Goal: Task Accomplishment & Management: Complete application form

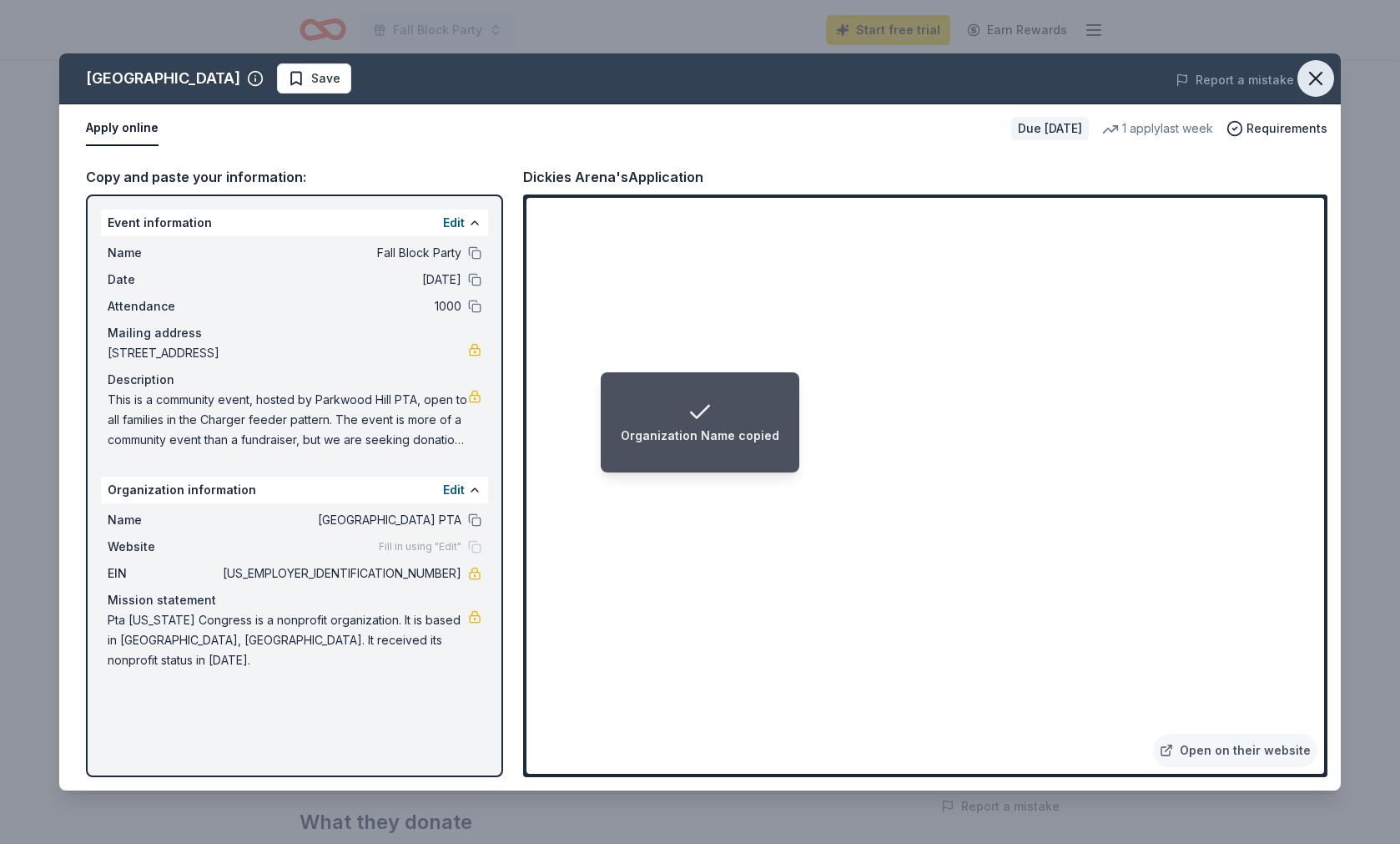
drag, startPoint x: 1316, startPoint y: 82, endPoint x: 1317, endPoint y: 93, distance: 11.0
click at [1316, 83] on icon "button" at bounding box center [1315, 78] width 23 height 23
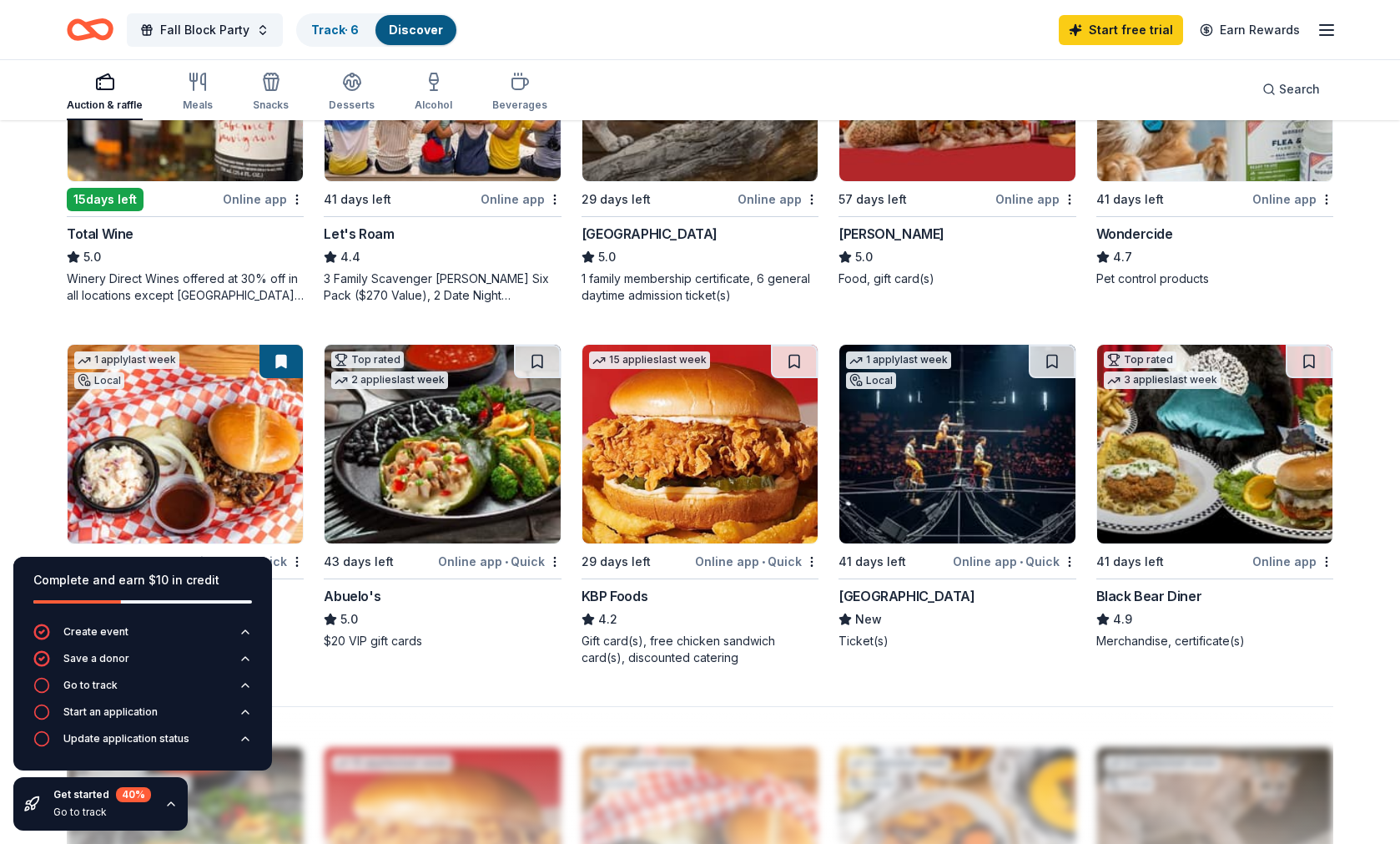
scroll to position [1050, 0]
click at [170, 804] on icon "button" at bounding box center [170, 803] width 13 height 13
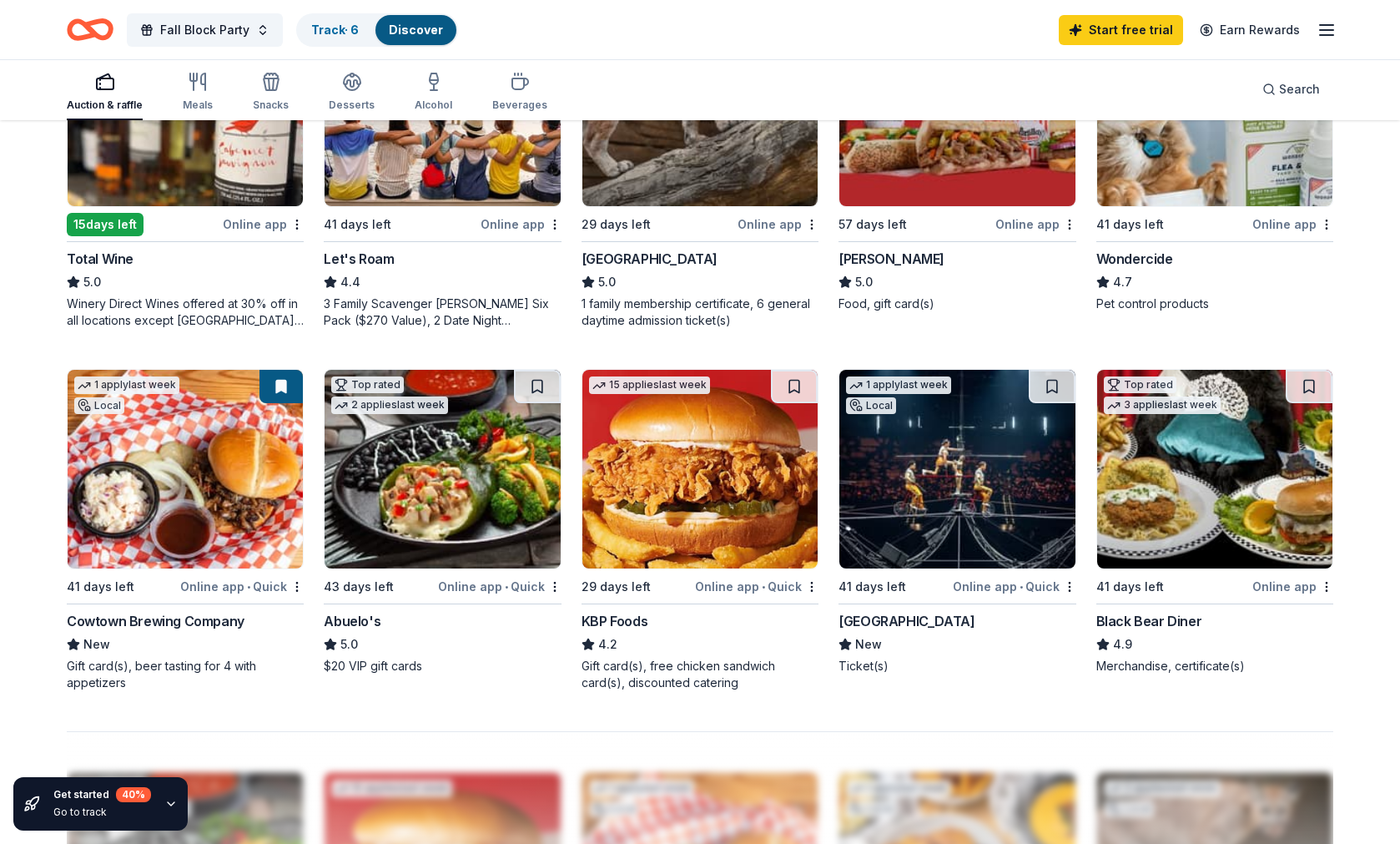
scroll to position [1036, 0]
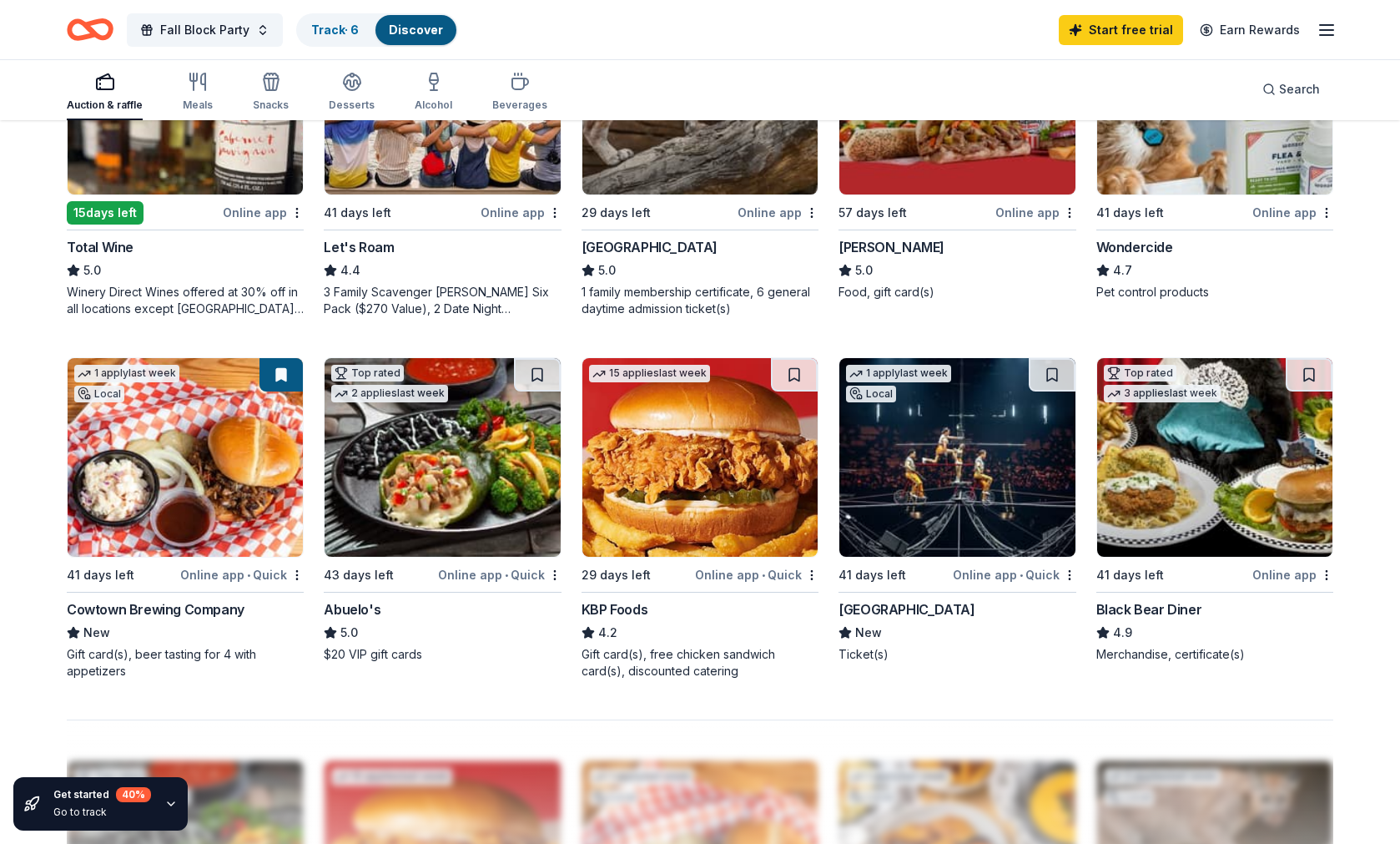
click at [1271, 472] on img at bounding box center [1215, 457] width 235 height 198
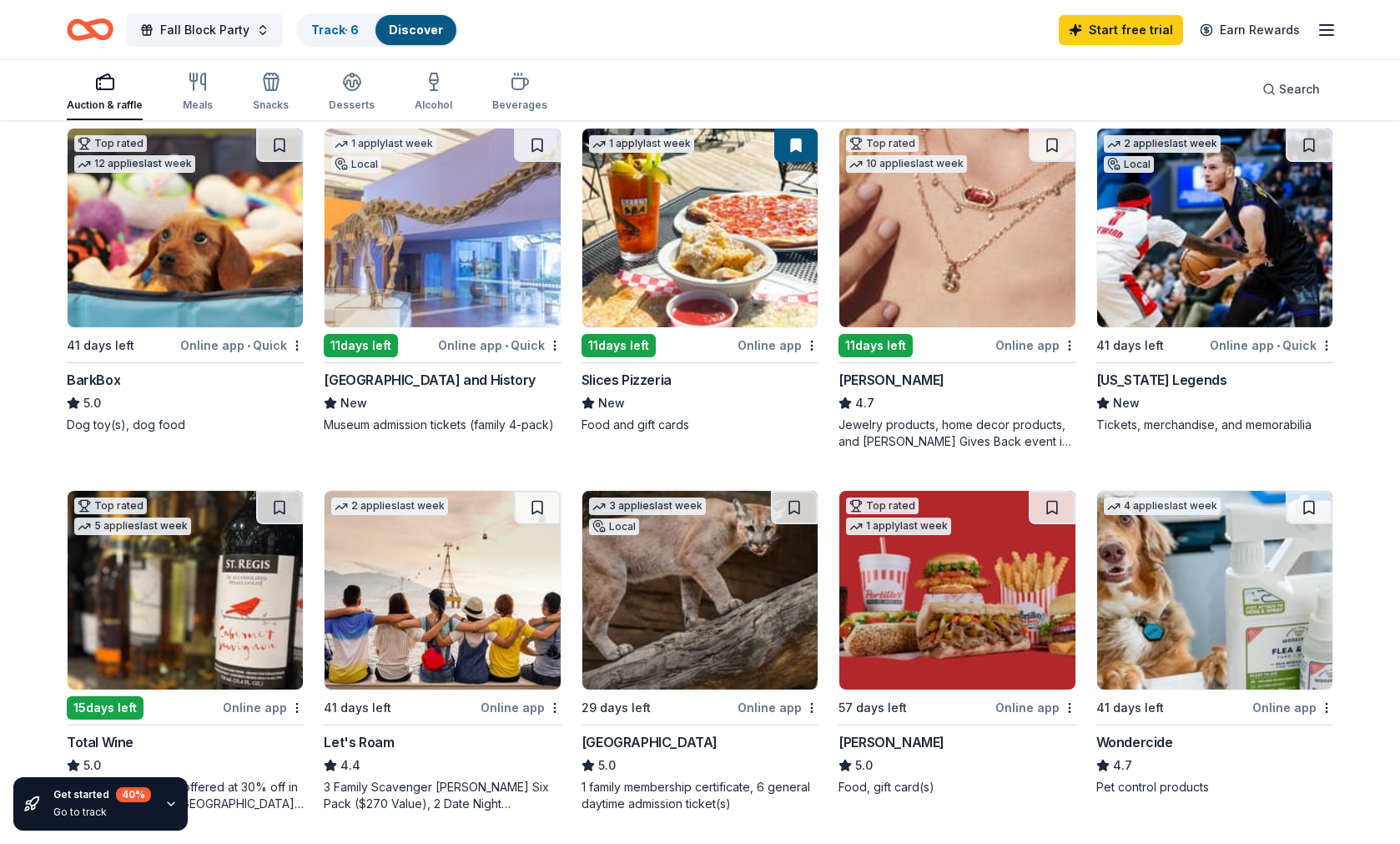
scroll to position [520, 0]
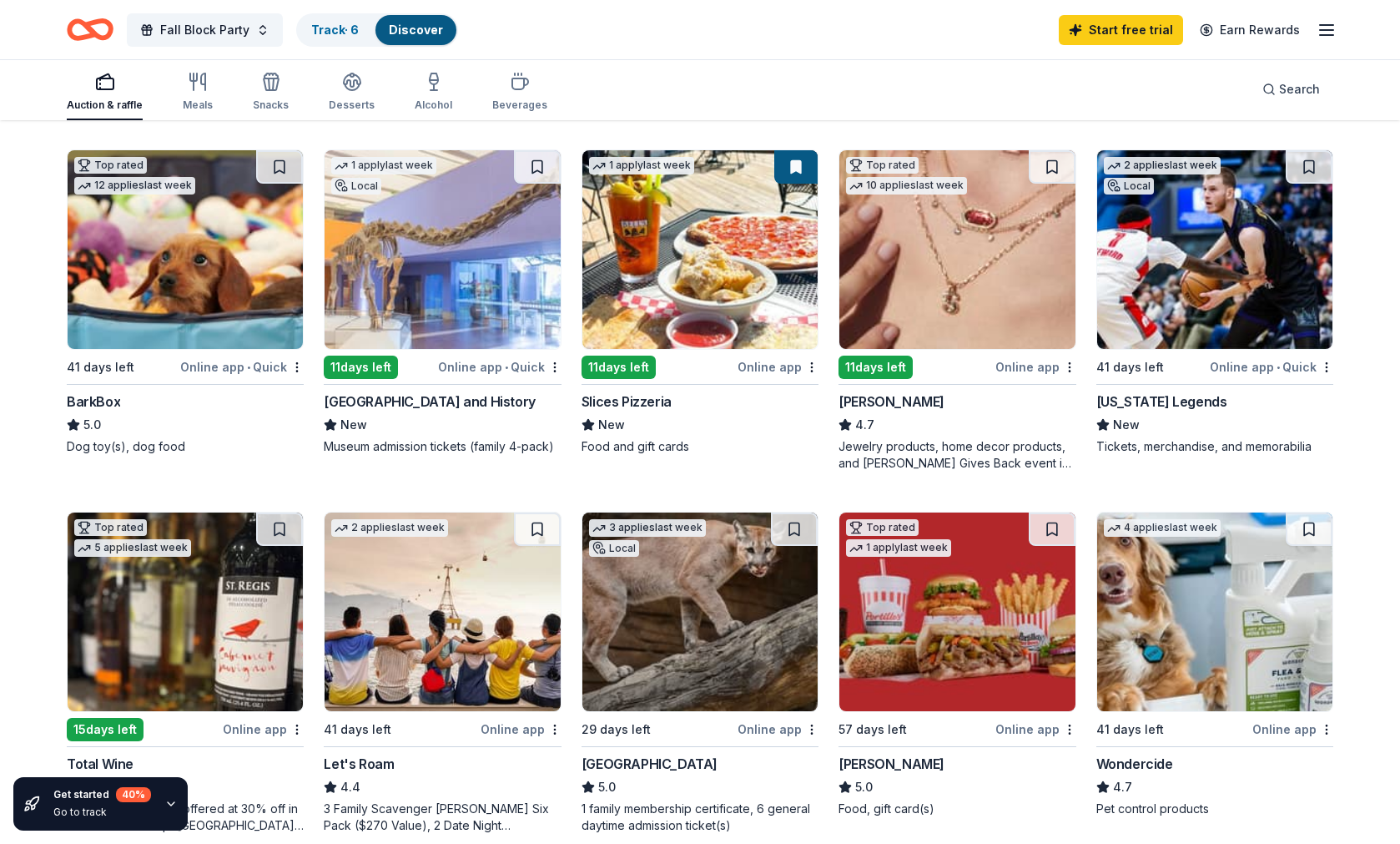
click at [169, 230] on img at bounding box center [185, 249] width 235 height 198
click at [1245, 197] on img at bounding box center [1215, 249] width 235 height 198
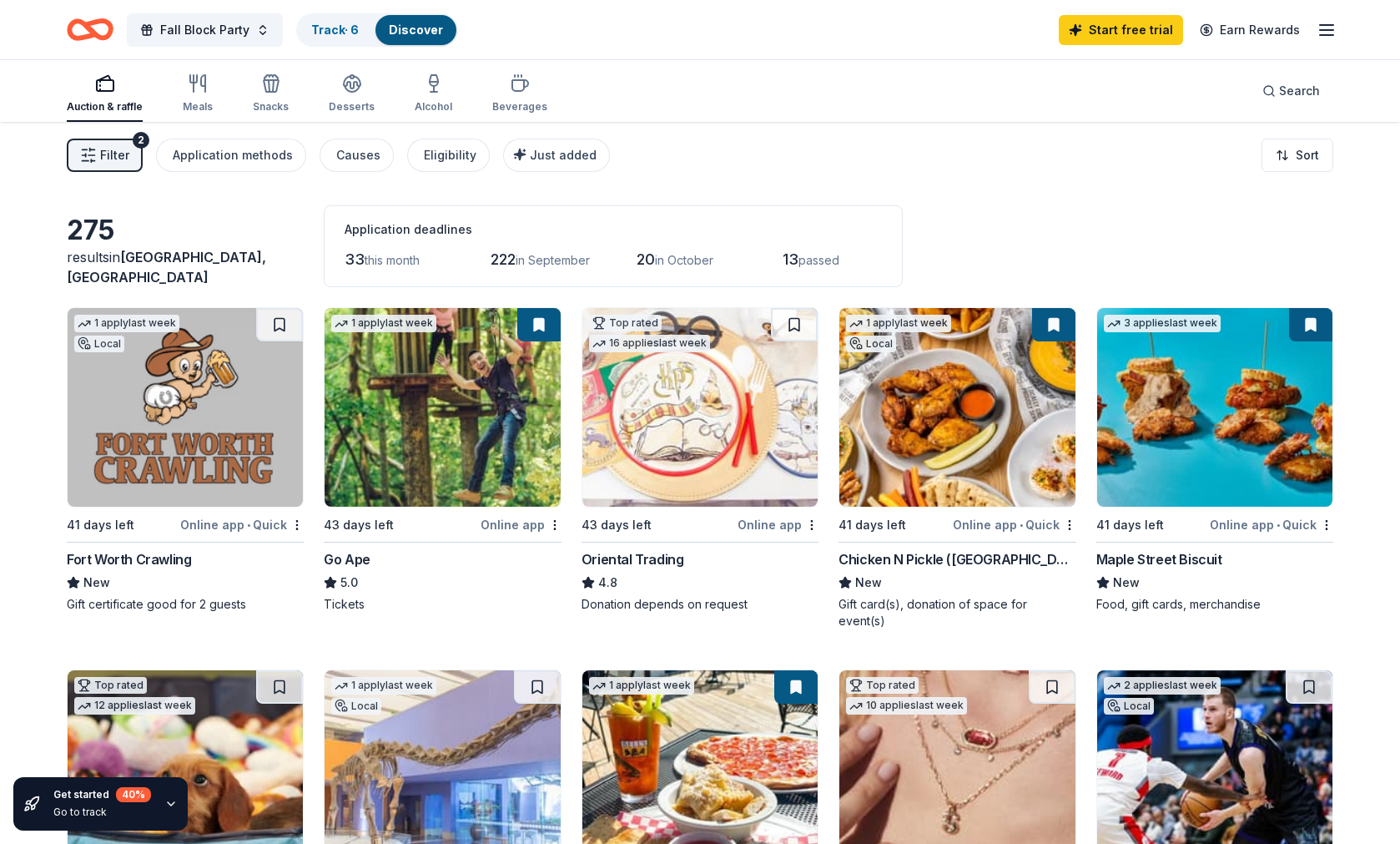
scroll to position [0, 0]
click at [197, 85] on icon "button" at bounding box center [197, 83] width 20 height 20
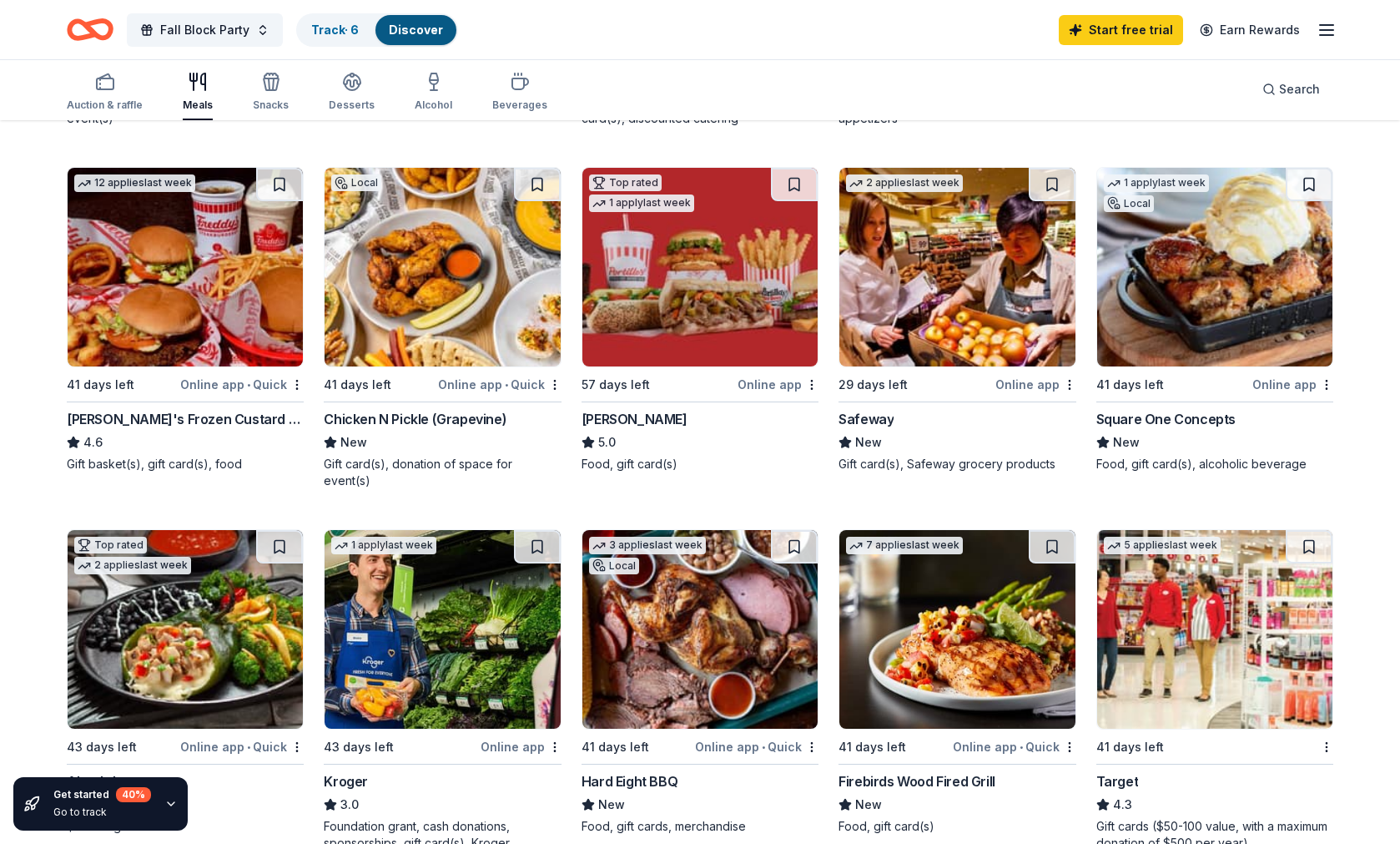
scroll to position [516, 0]
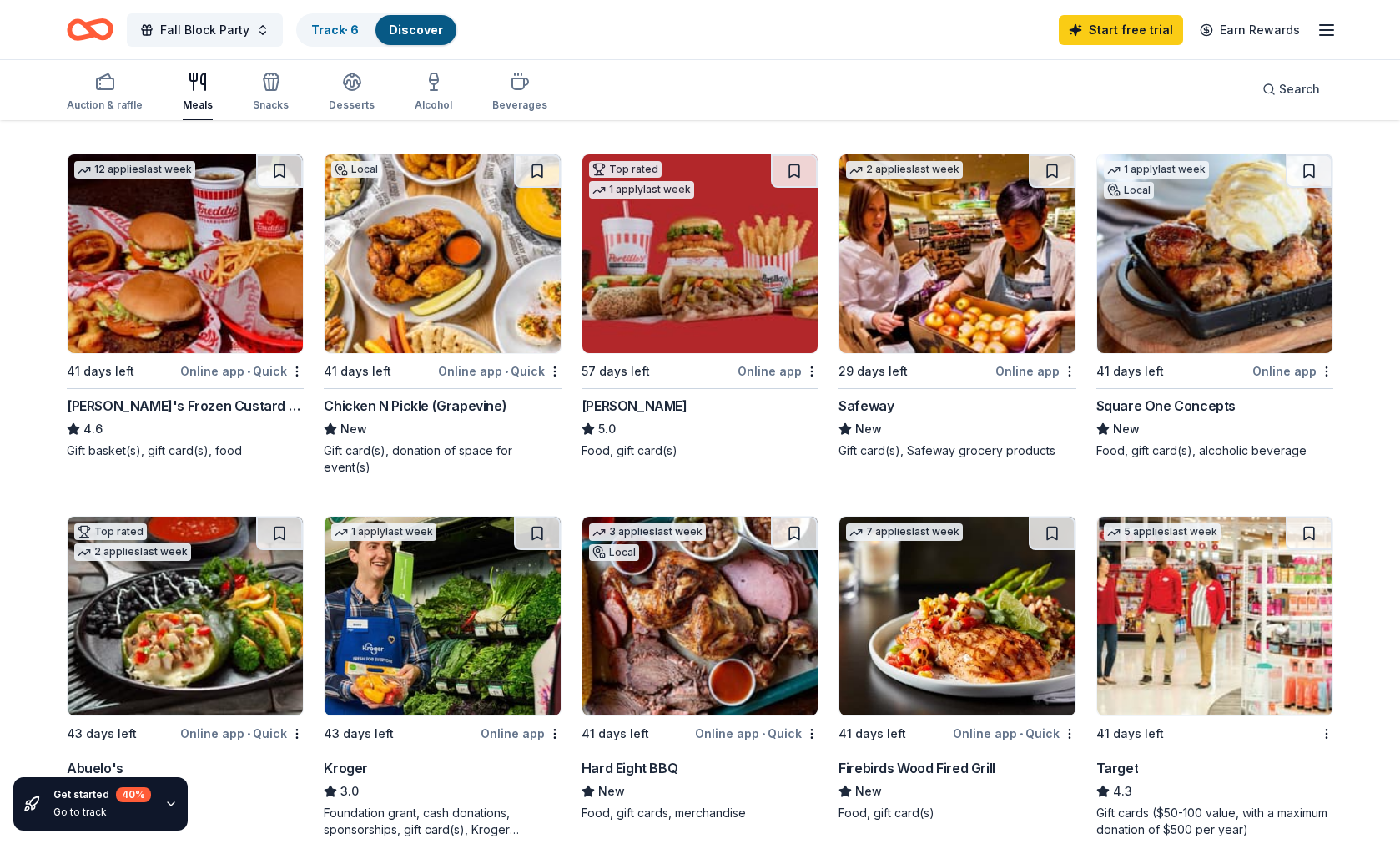
click at [252, 310] on img at bounding box center [185, 253] width 235 height 198
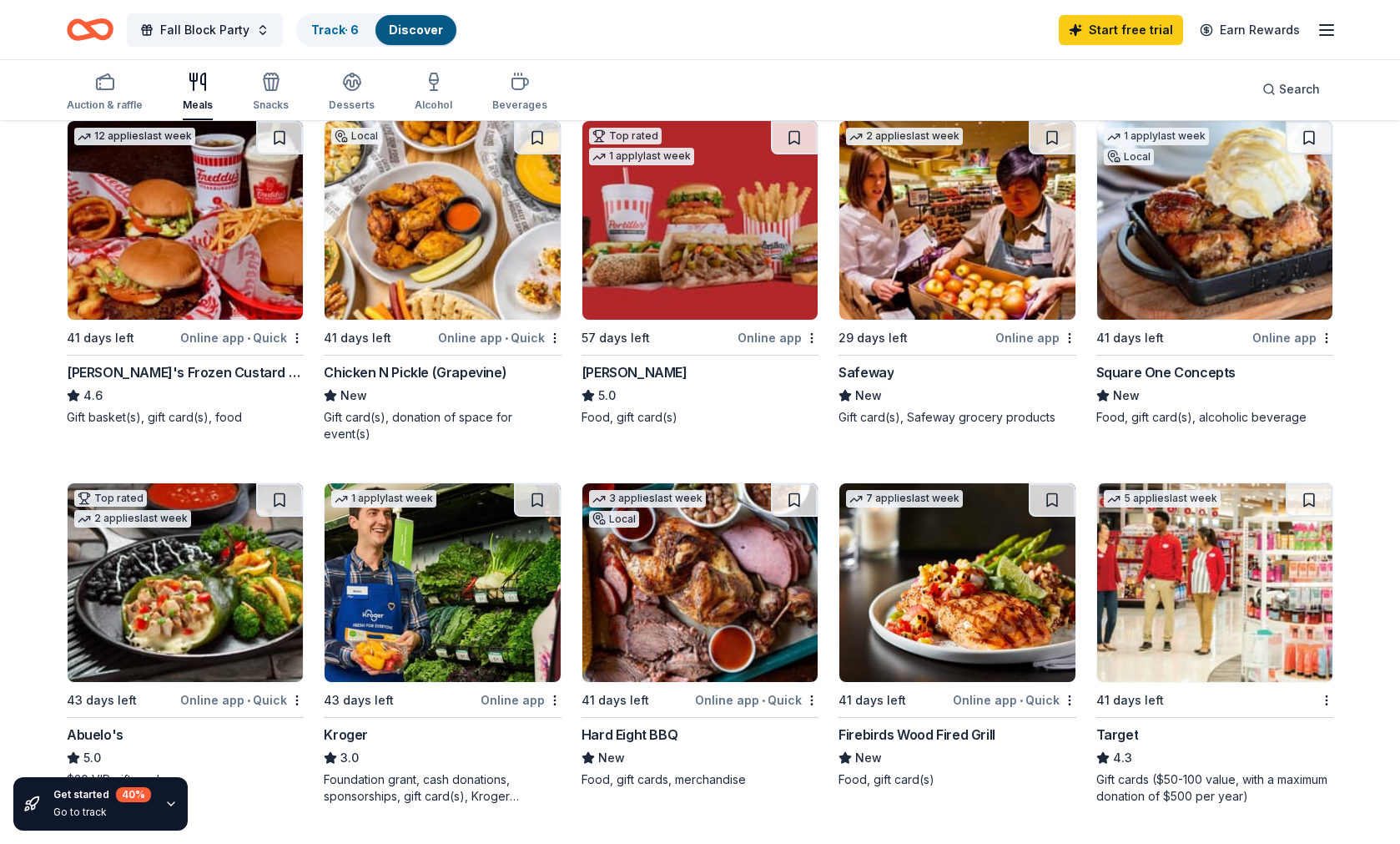
scroll to position [302, 0]
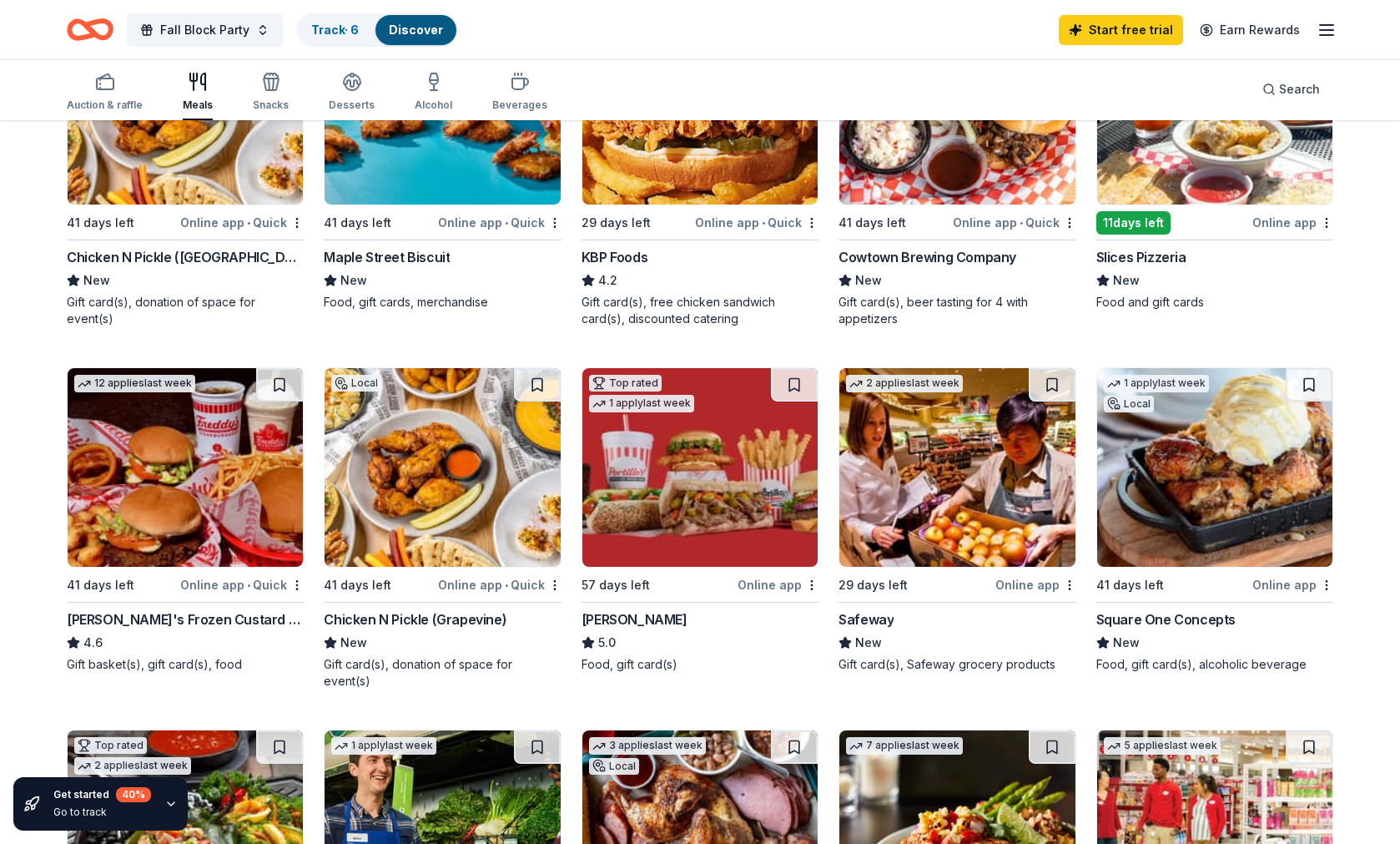
click at [1333, 32] on icon "button" at bounding box center [1326, 29] width 20 height 20
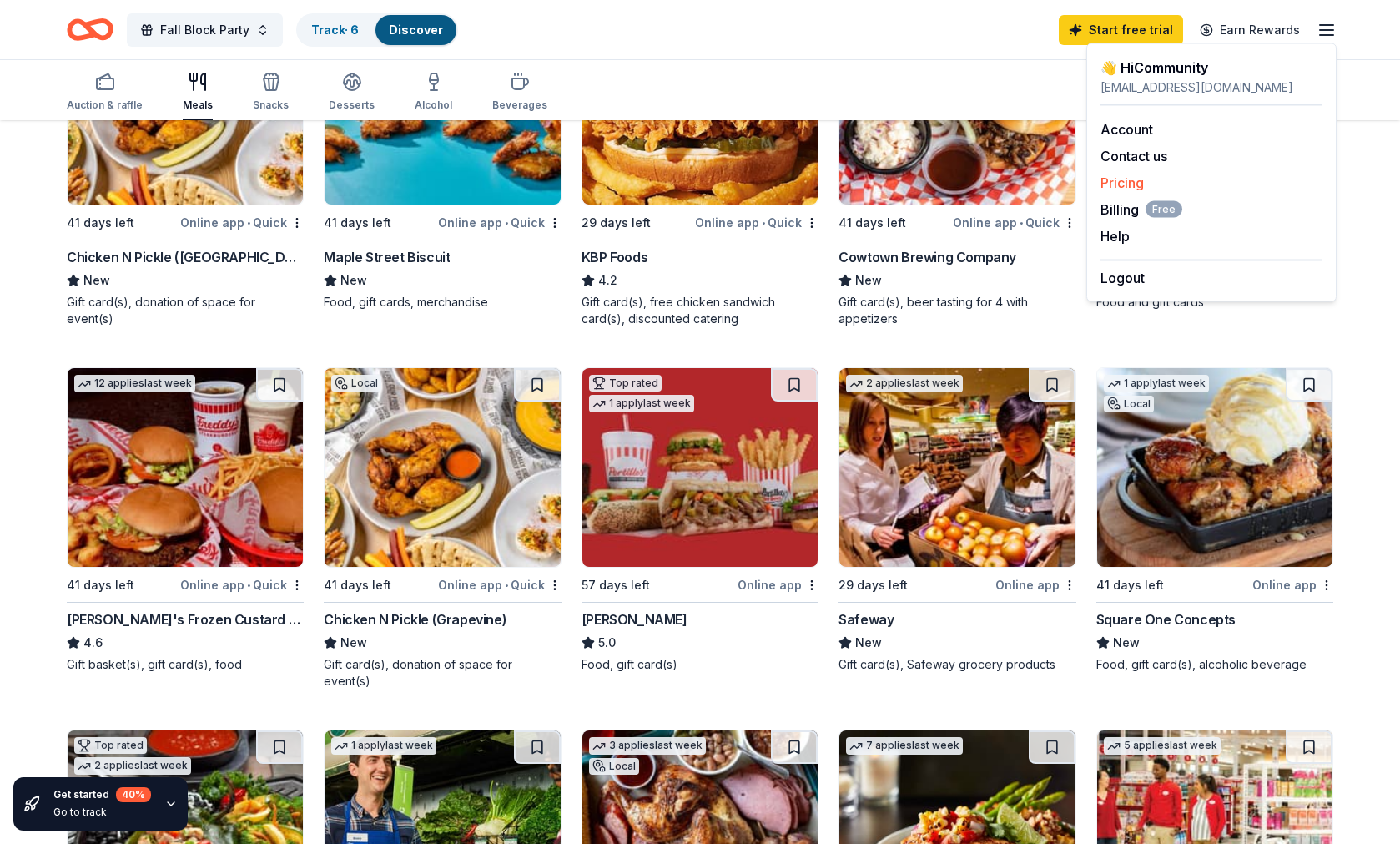
click at [1111, 180] on link "Pricing" at bounding box center [1122, 182] width 43 height 16
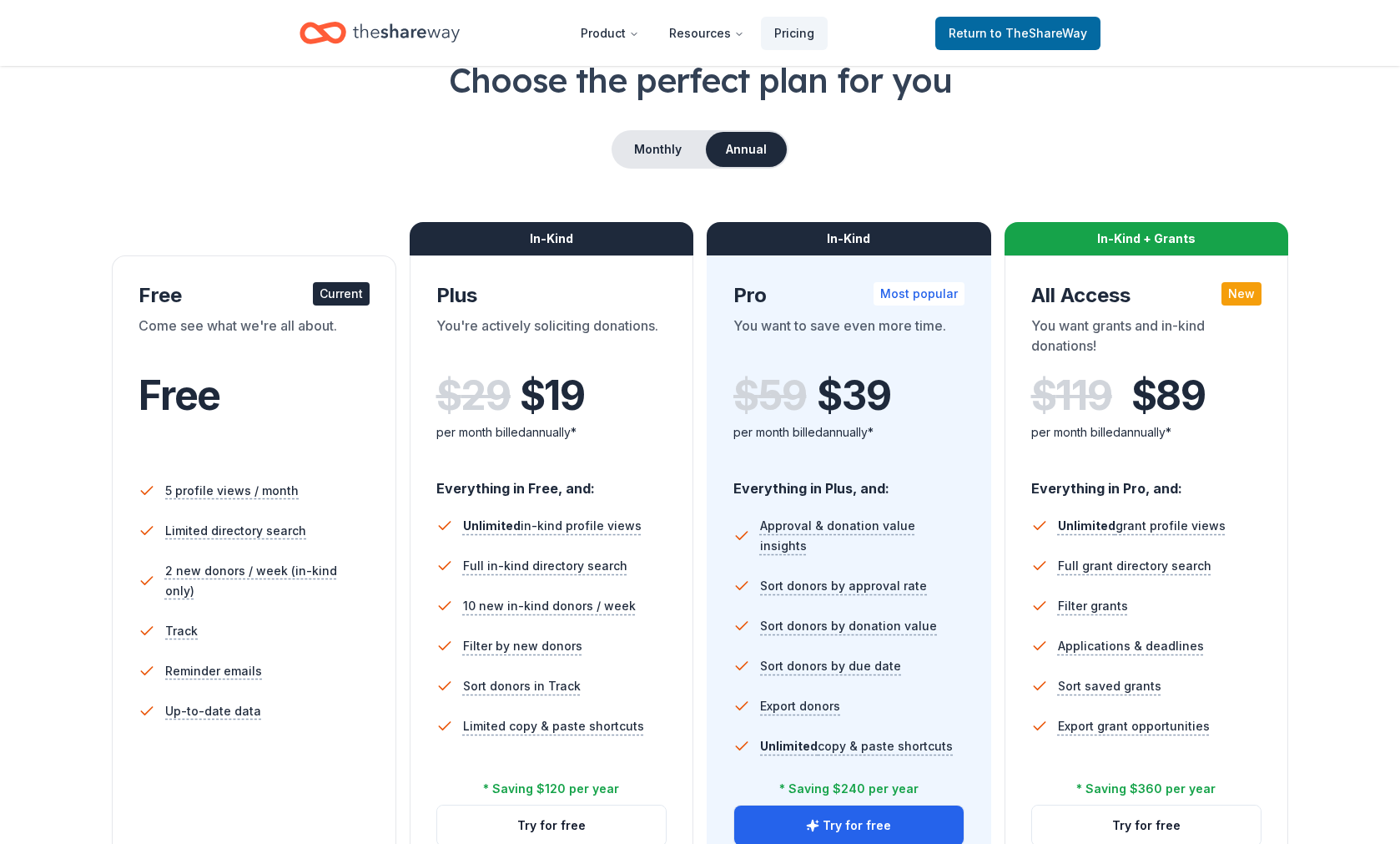
scroll to position [165, 0]
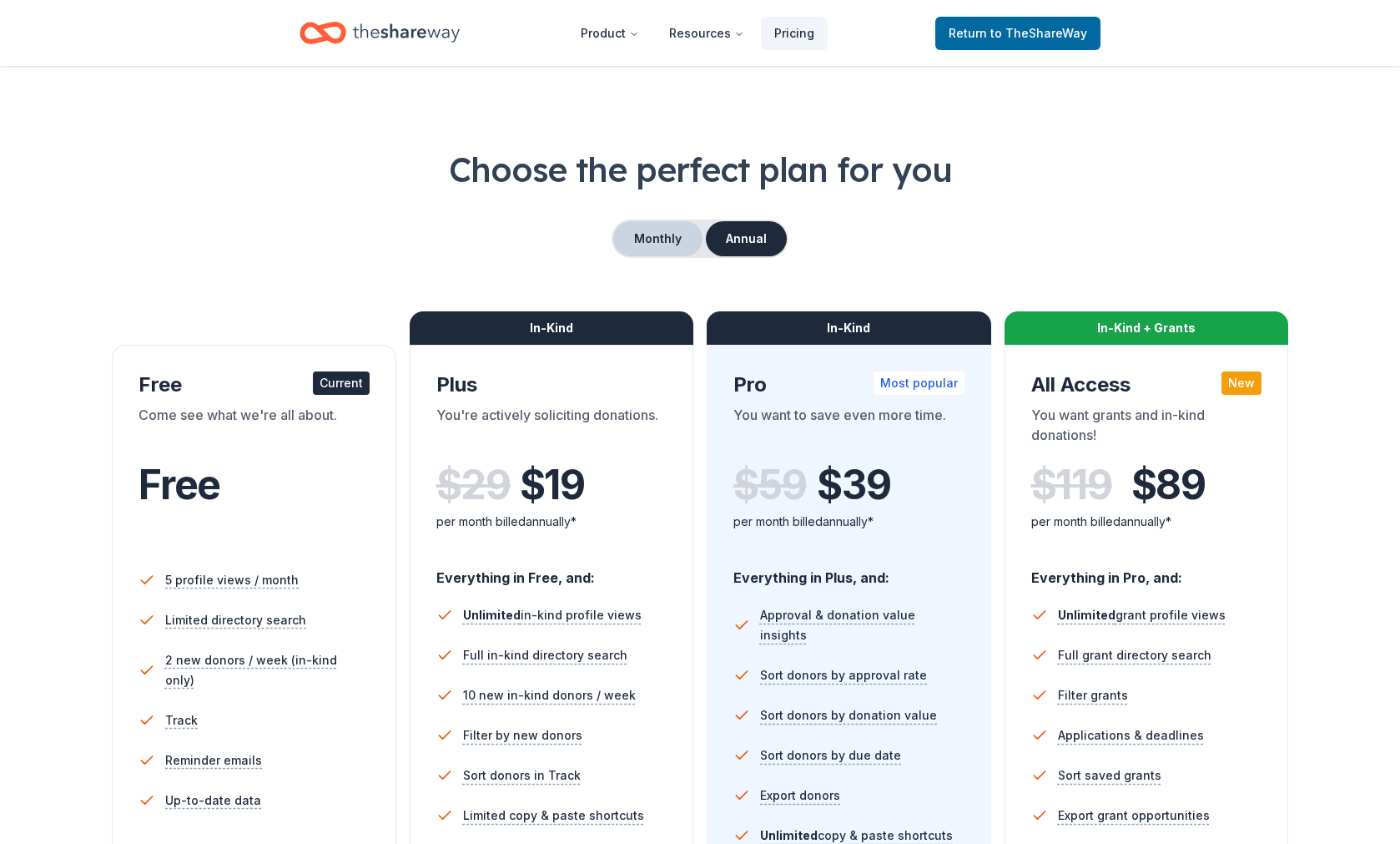
click at [662, 237] on button "Monthly" at bounding box center [658, 238] width 89 height 35
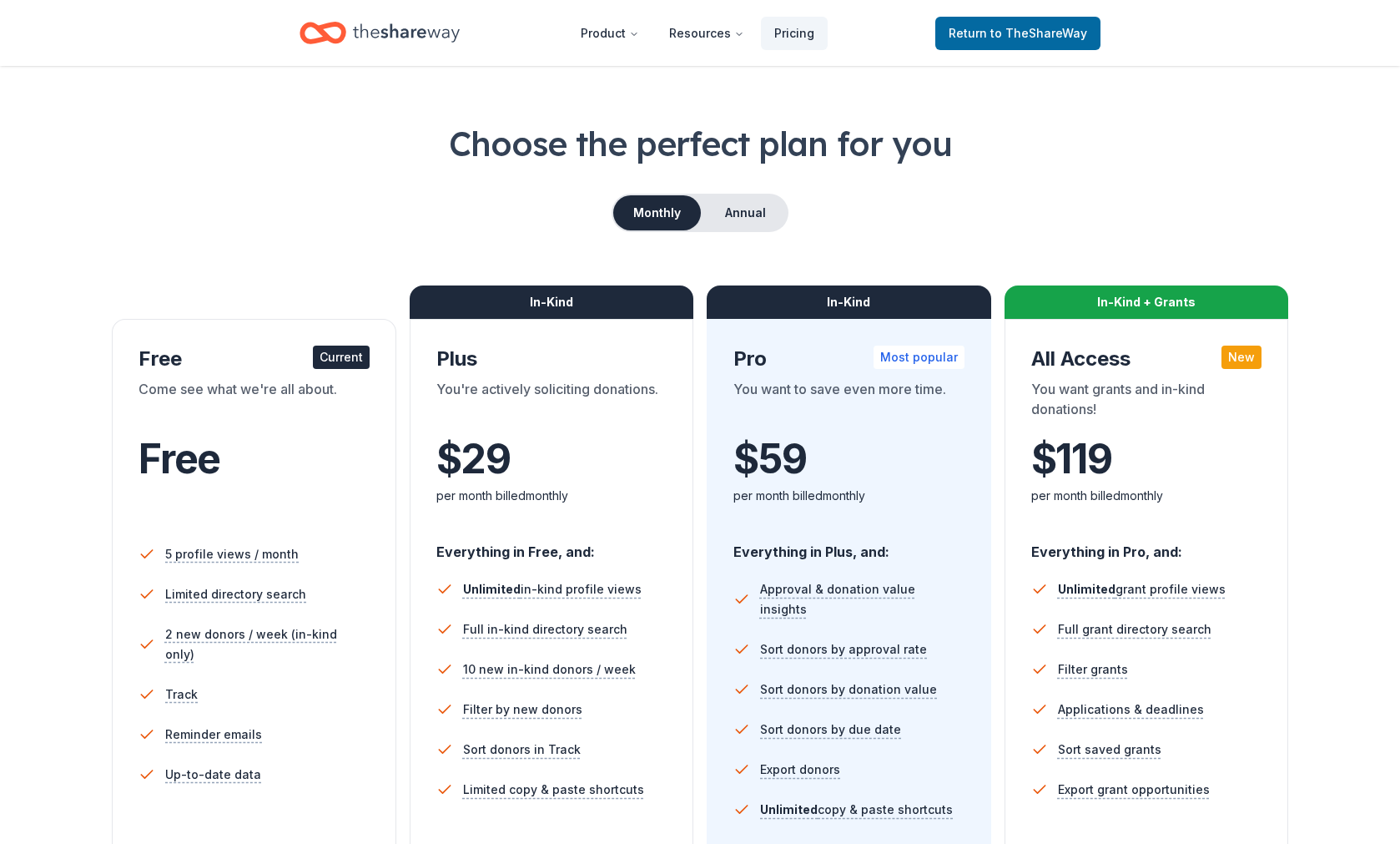
scroll to position [23, 0]
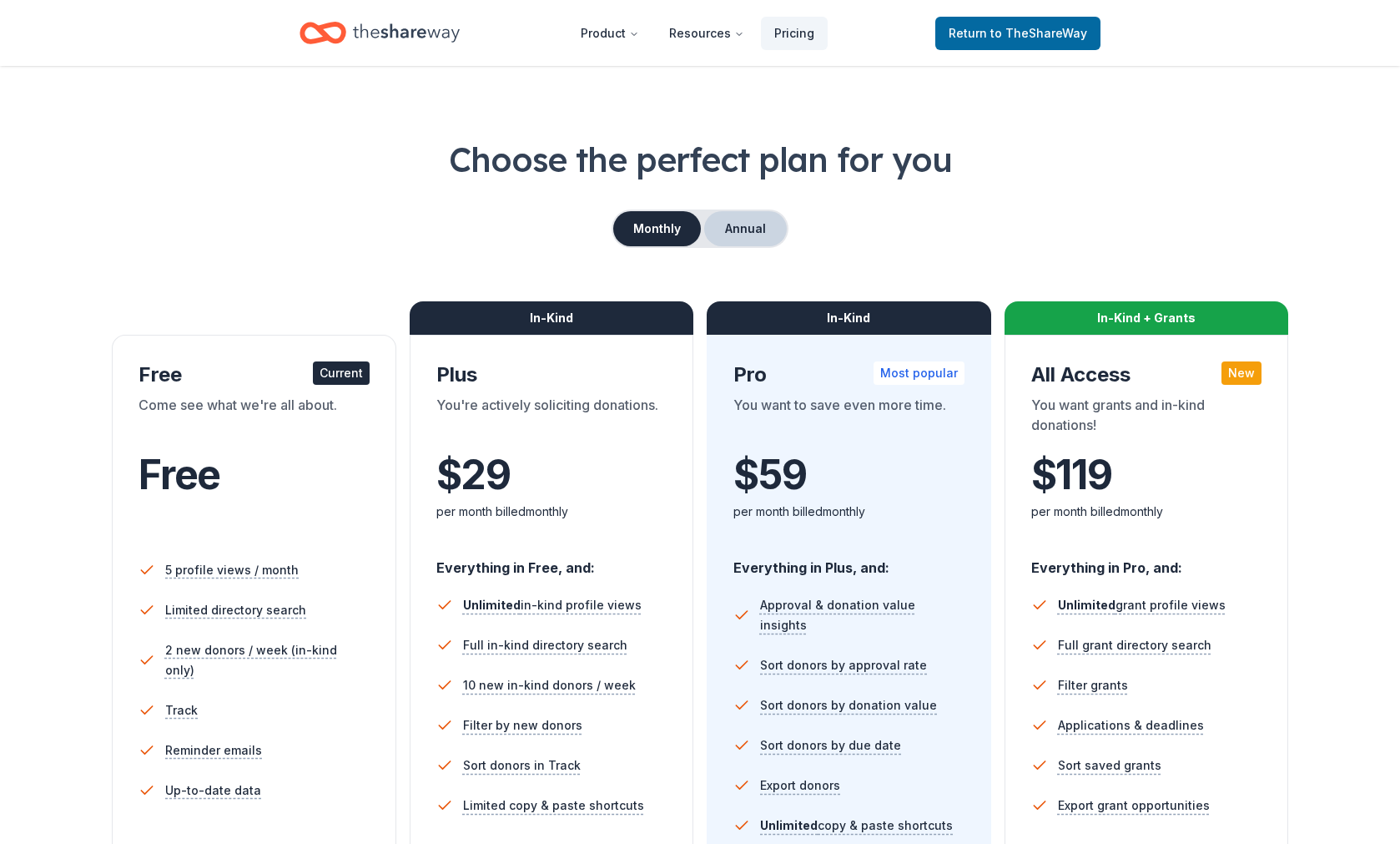
click at [744, 243] on button "Annual" at bounding box center [745, 229] width 82 height 35
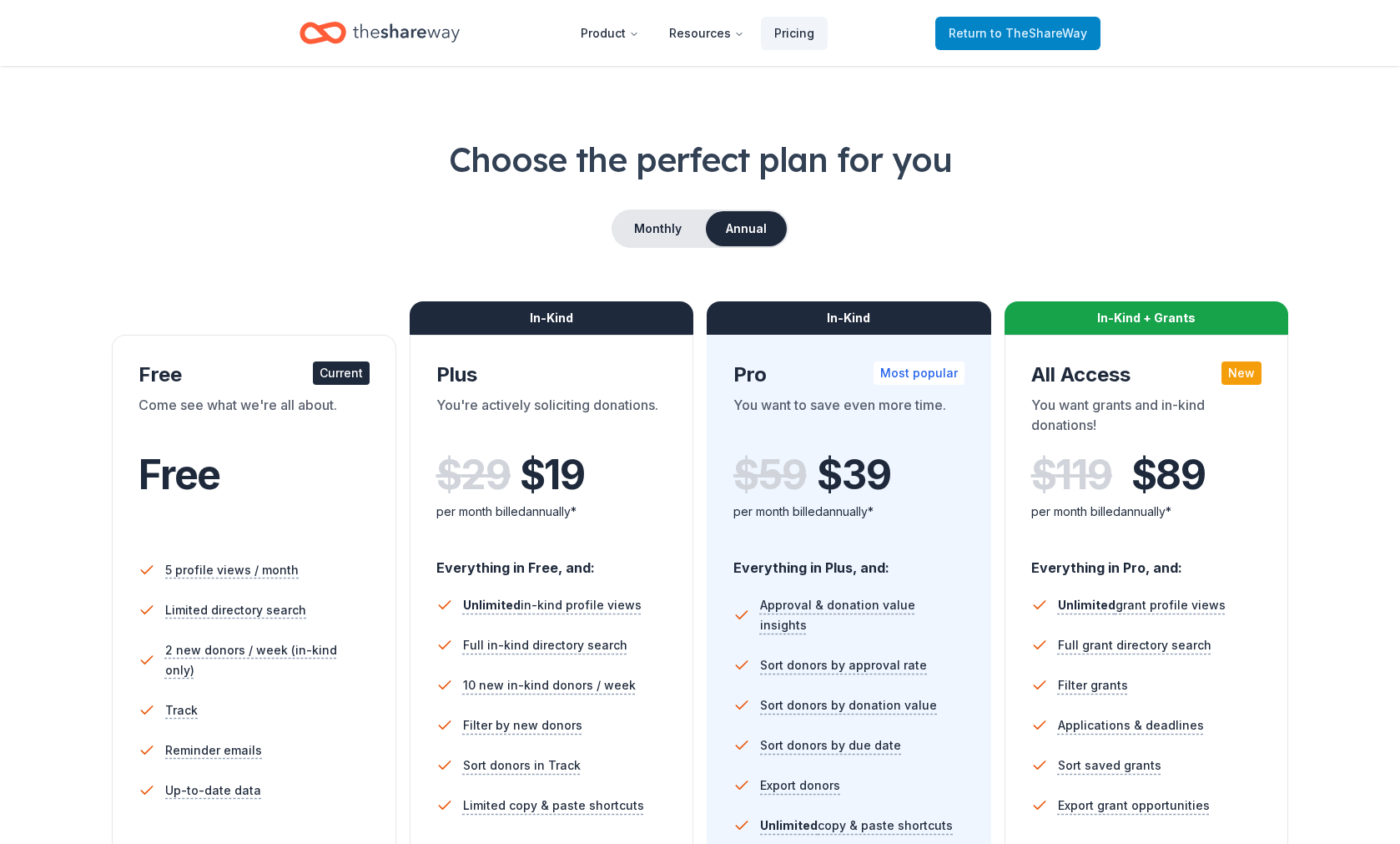
click at [1024, 34] on span "to TheShareWay" at bounding box center [1038, 33] width 97 height 14
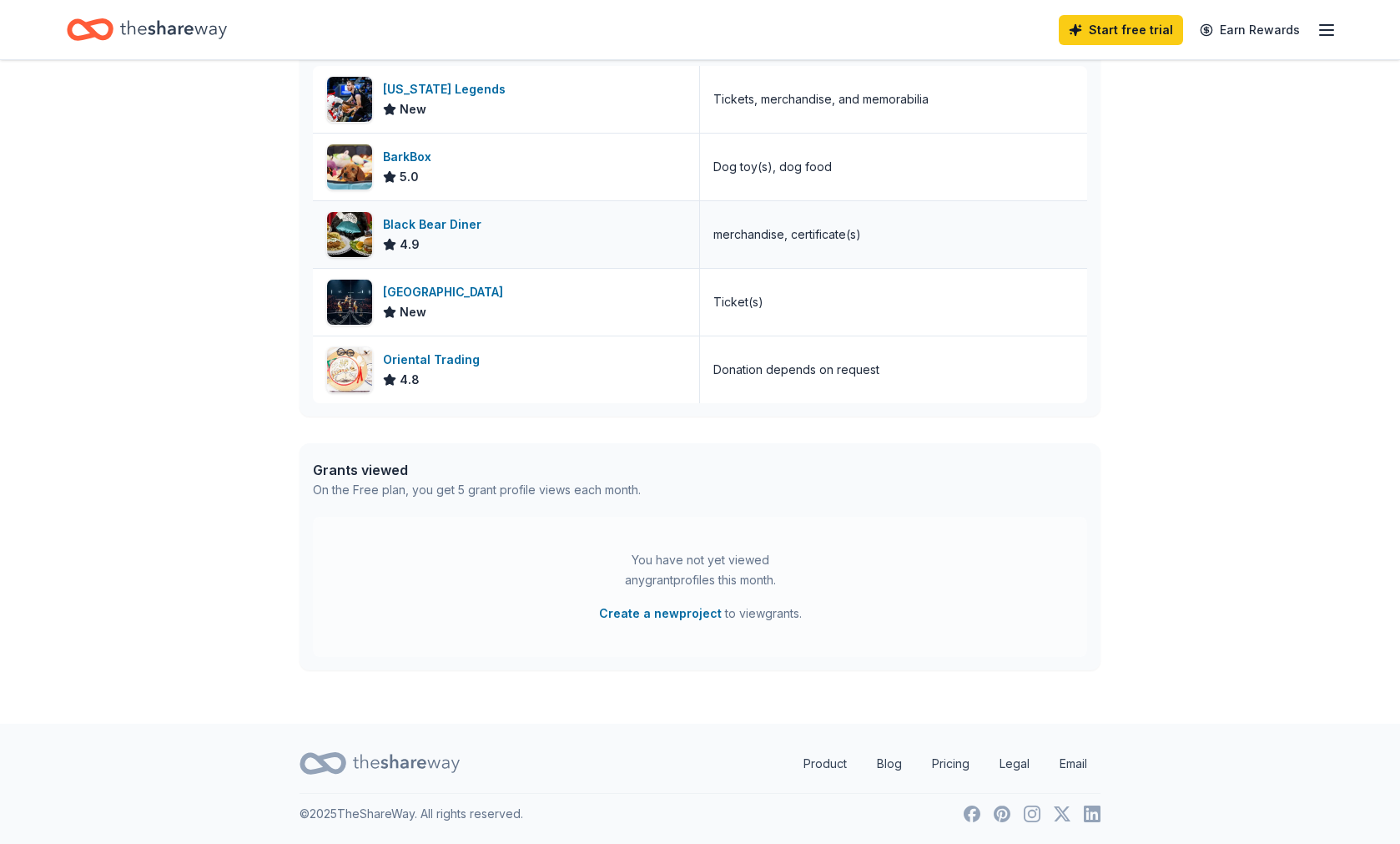
scroll to position [508, 0]
click at [645, 615] on button "Create a new project" at bounding box center [660, 613] width 123 height 20
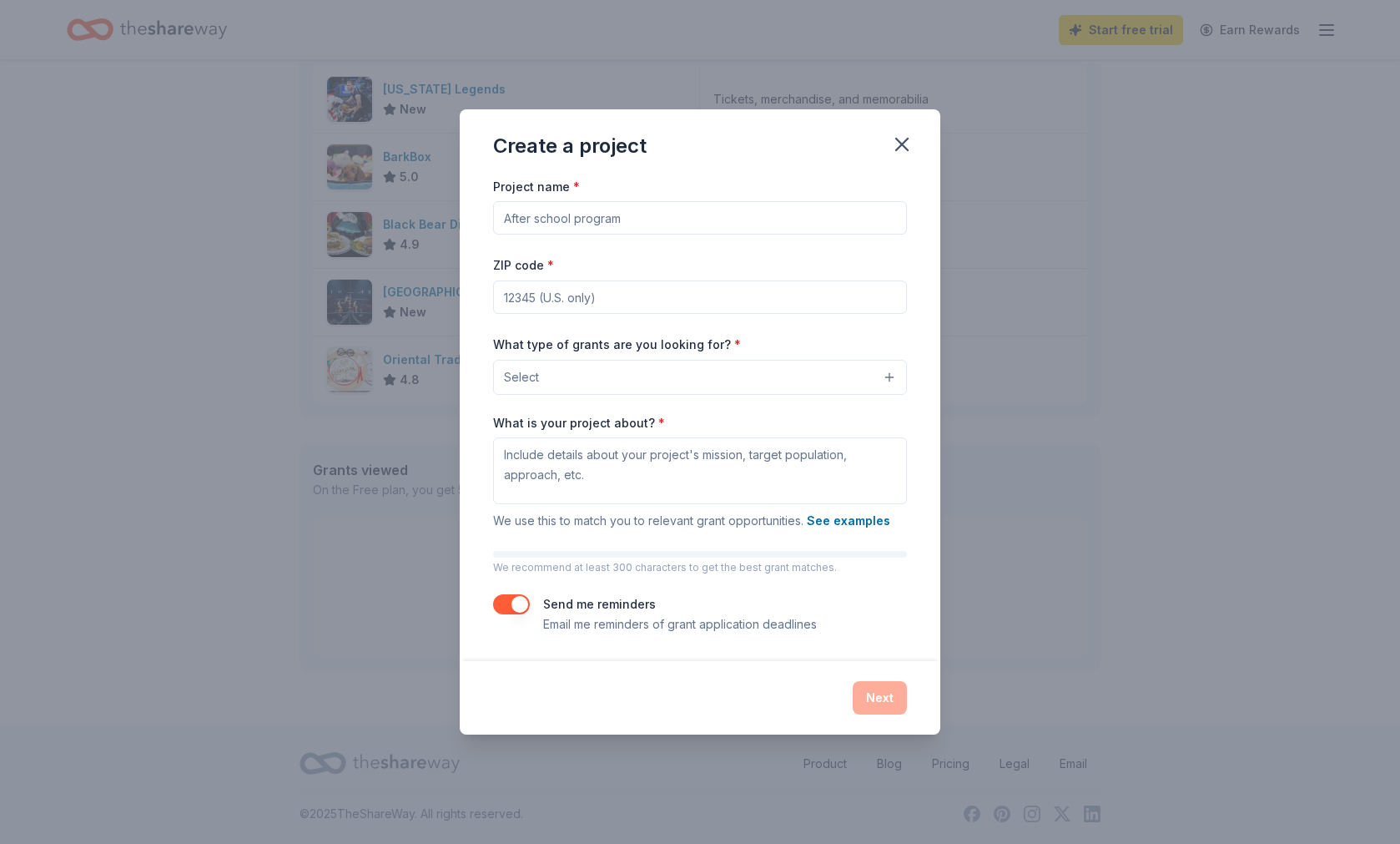
click at [722, 218] on input "Project name *" at bounding box center [700, 217] width 414 height 34
click at [741, 378] on button "Select" at bounding box center [700, 377] width 414 height 35
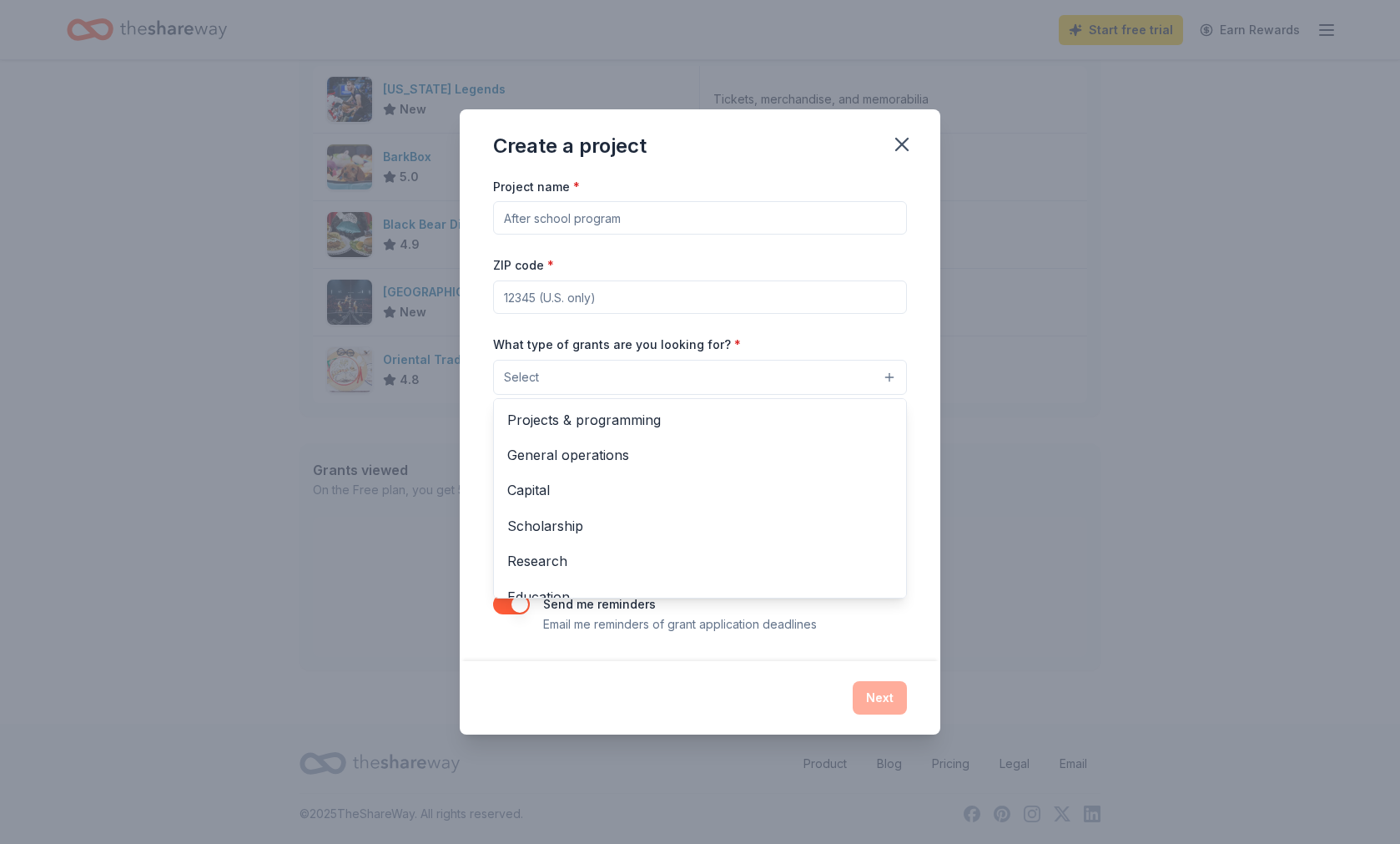
scroll to position [0, 0]
click at [903, 145] on div "Create a project Project name * ZIP code * What type of grants are you looking …" at bounding box center [699, 422] width 480 height 625
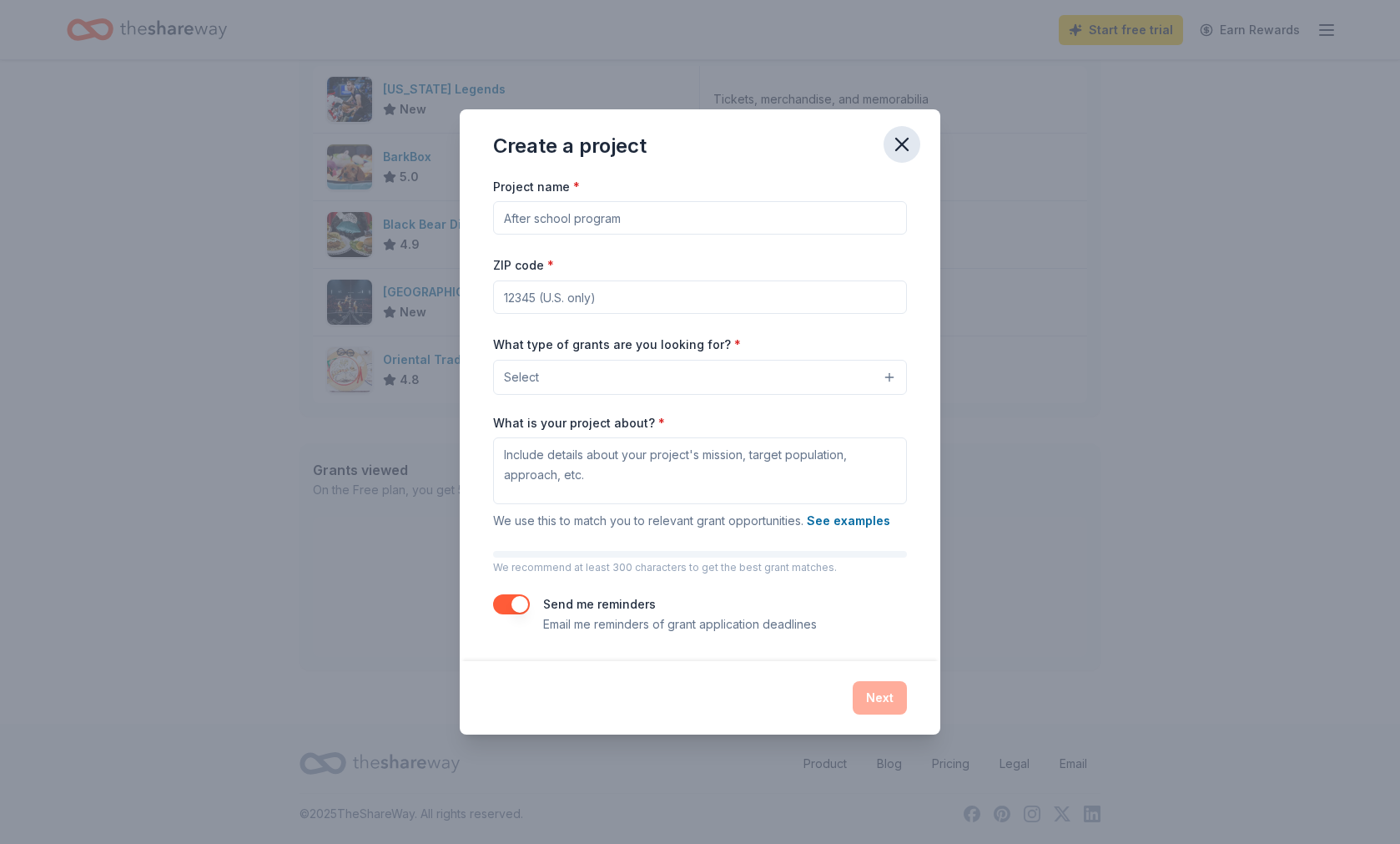
click at [903, 139] on icon "button" at bounding box center [902, 144] width 23 height 23
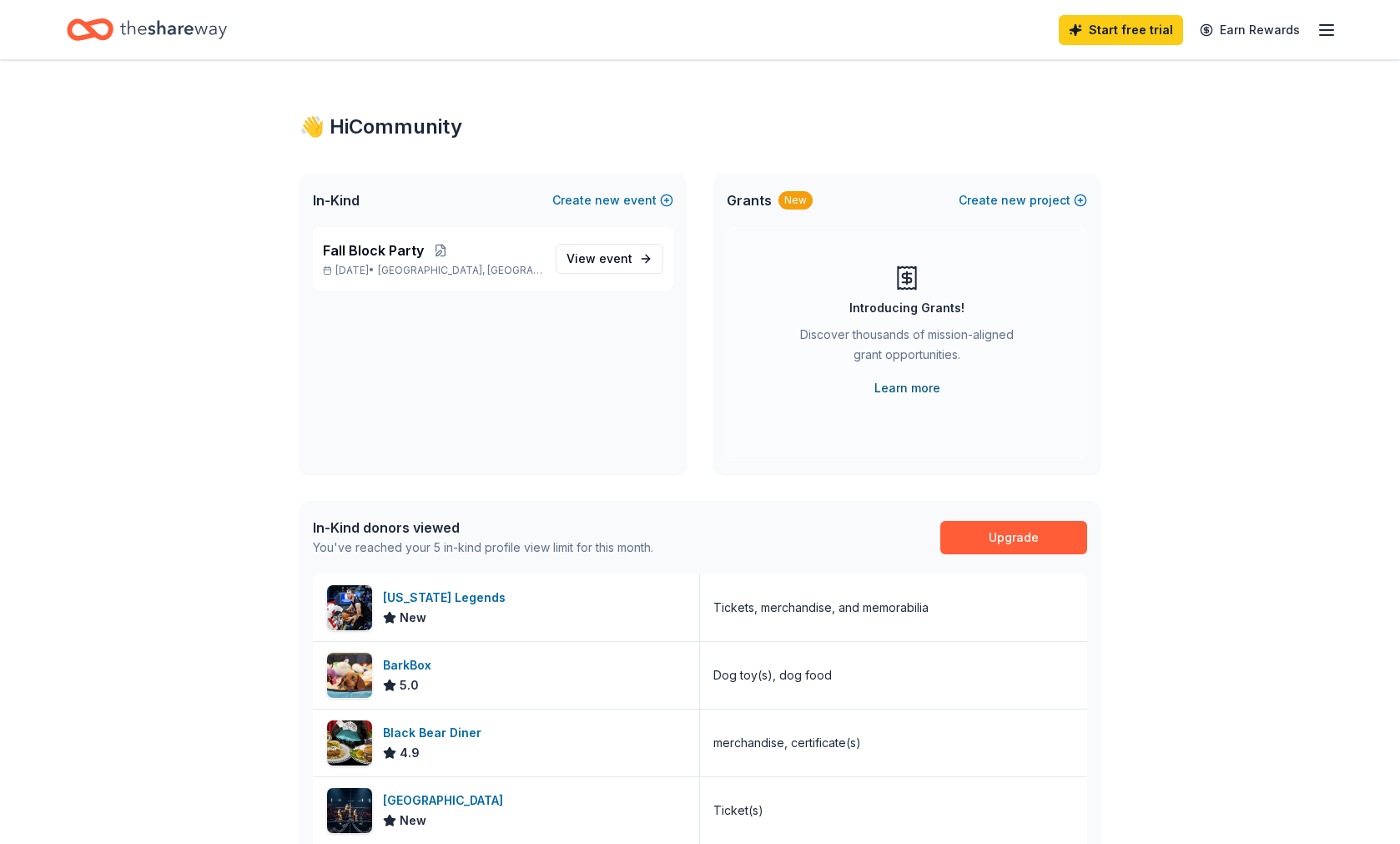
click at [923, 395] on link "Learn more" at bounding box center [907, 388] width 66 height 20
drag, startPoint x: 1345, startPoint y: 16, endPoint x: 1337, endPoint y: 25, distance: 12.0
click at [1345, 16] on div "Start free trial Earn Rewards" at bounding box center [700, 29] width 1400 height 59
click at [1337, 25] on div "Start free trial Earn Rewards" at bounding box center [700, 29] width 1400 height 59
click at [1322, 34] on icon "button" at bounding box center [1326, 29] width 20 height 20
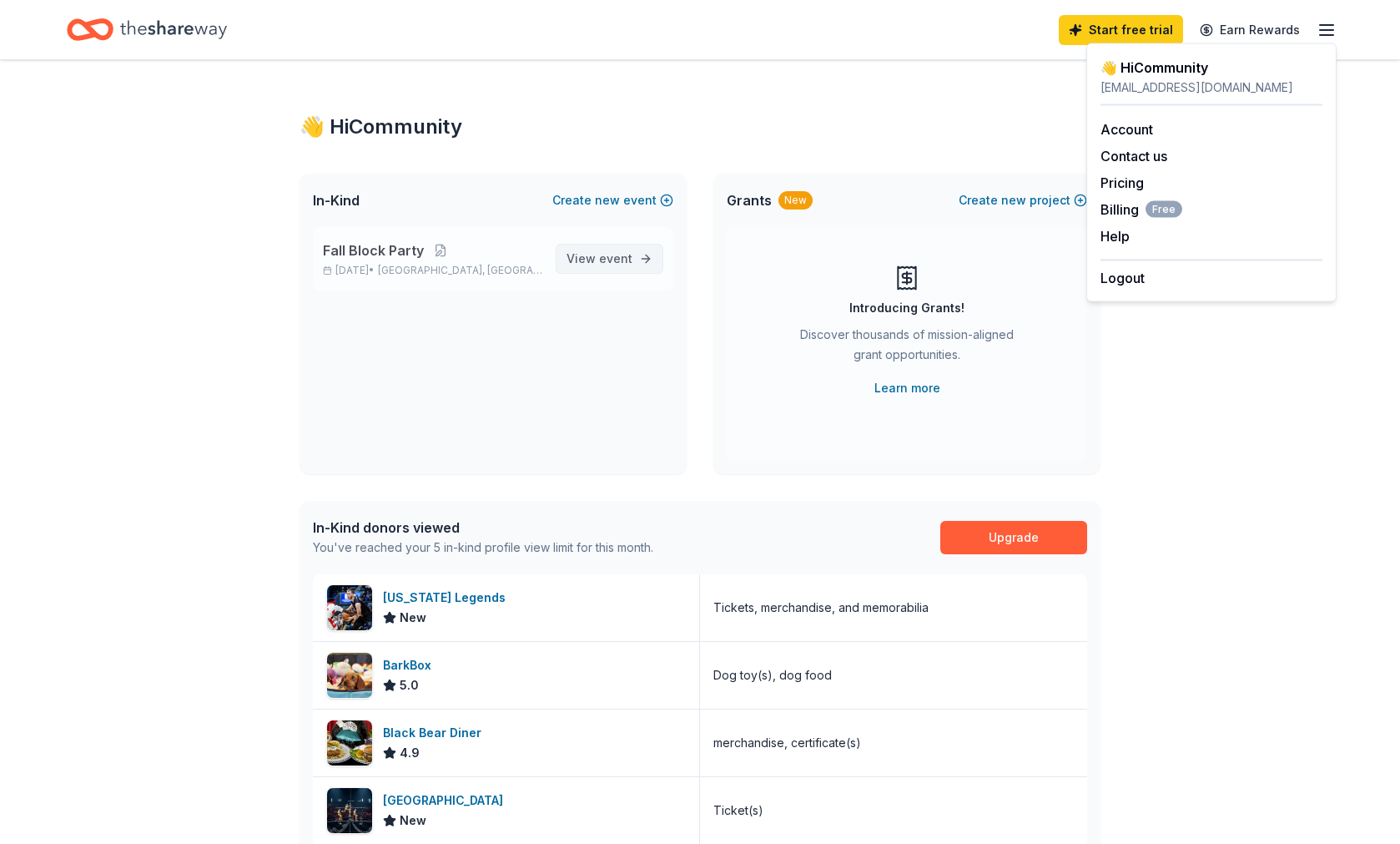
click at [627, 263] on span "event" at bounding box center [615, 258] width 34 height 14
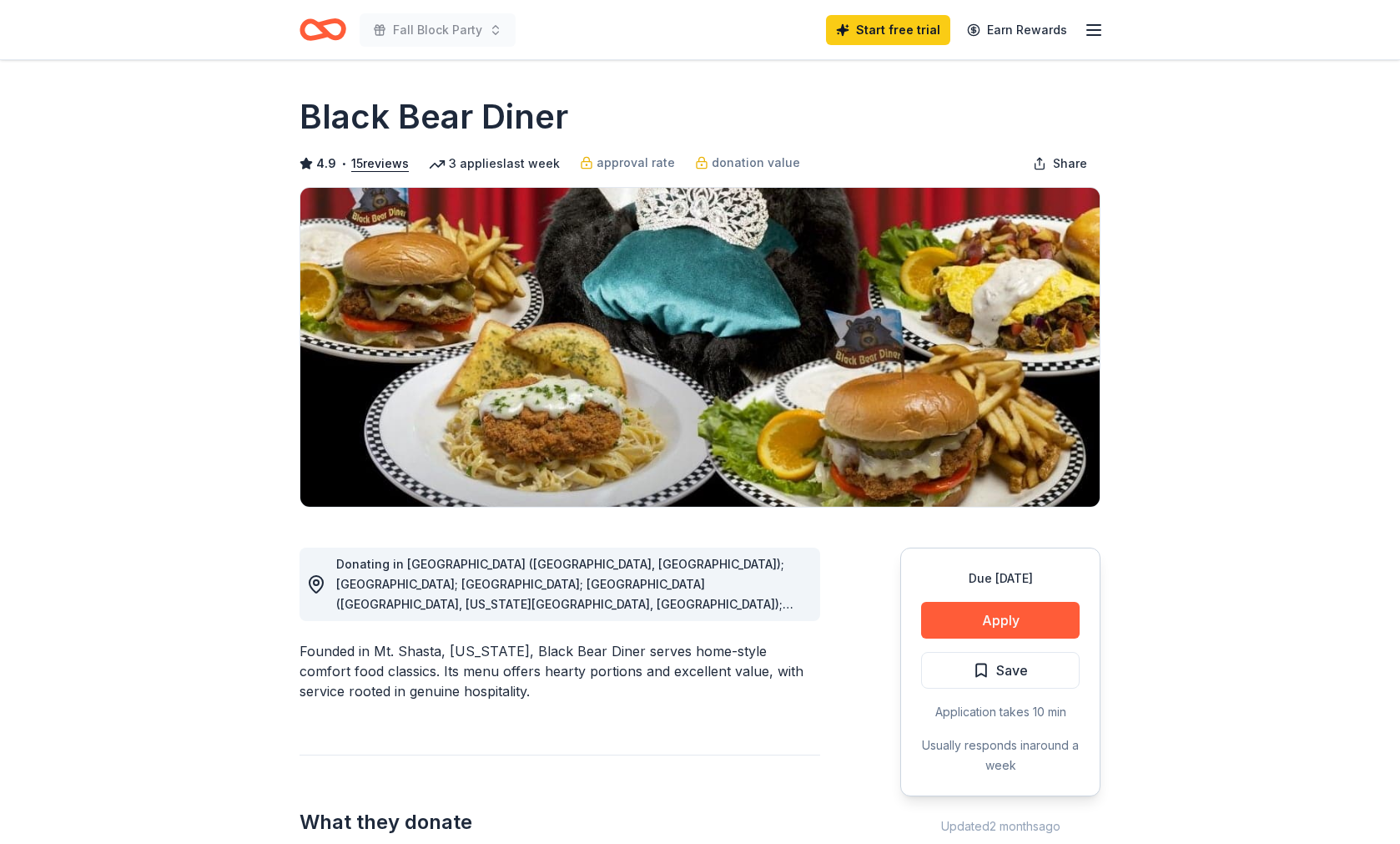
scroll to position [38, 0]
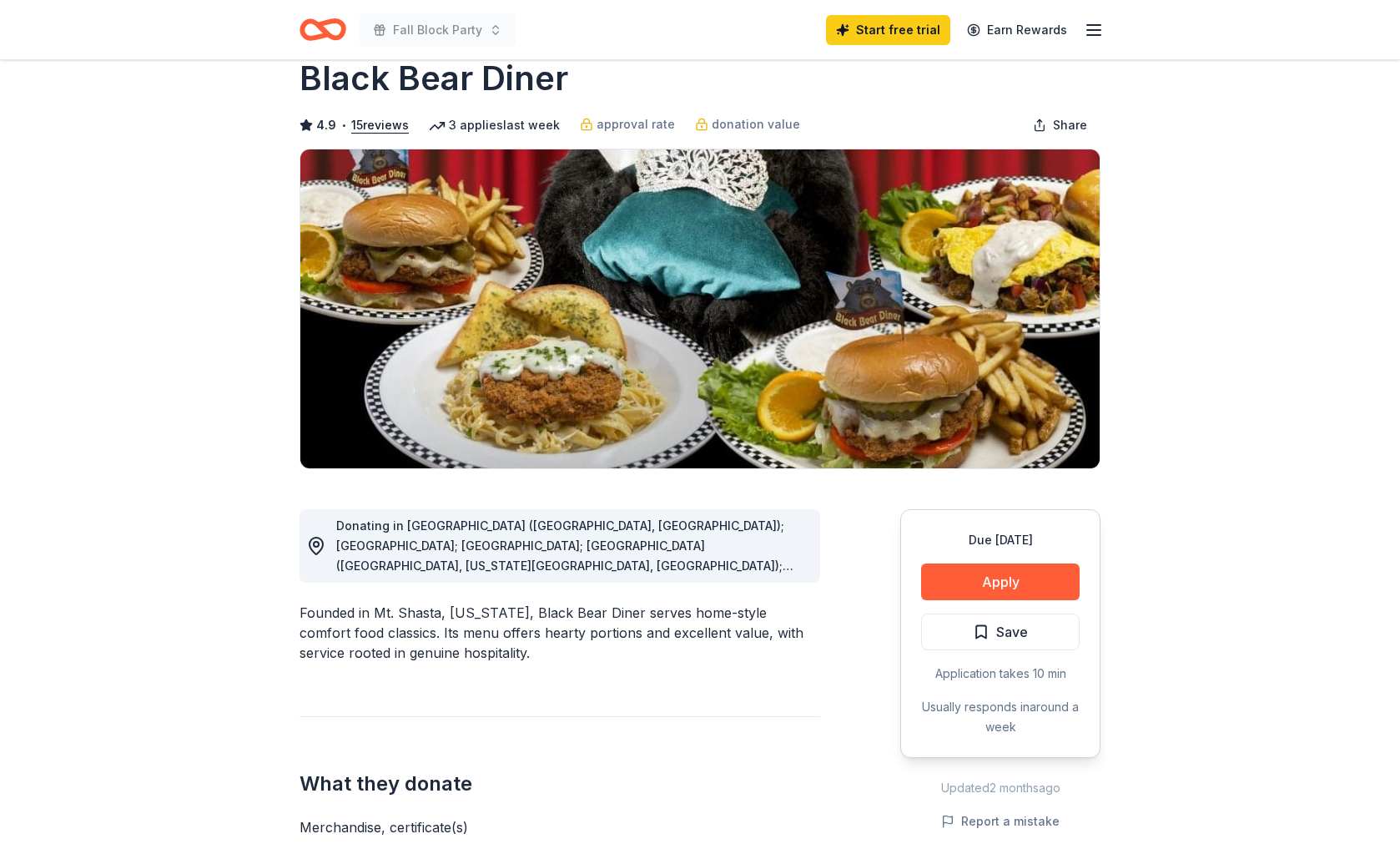
click at [772, 563] on span "Donating in AR (Fayetteville, North Little Rock); AZ; CA; CO (Aurora, Colorado …" at bounding box center [569, 666] width 468 height 294
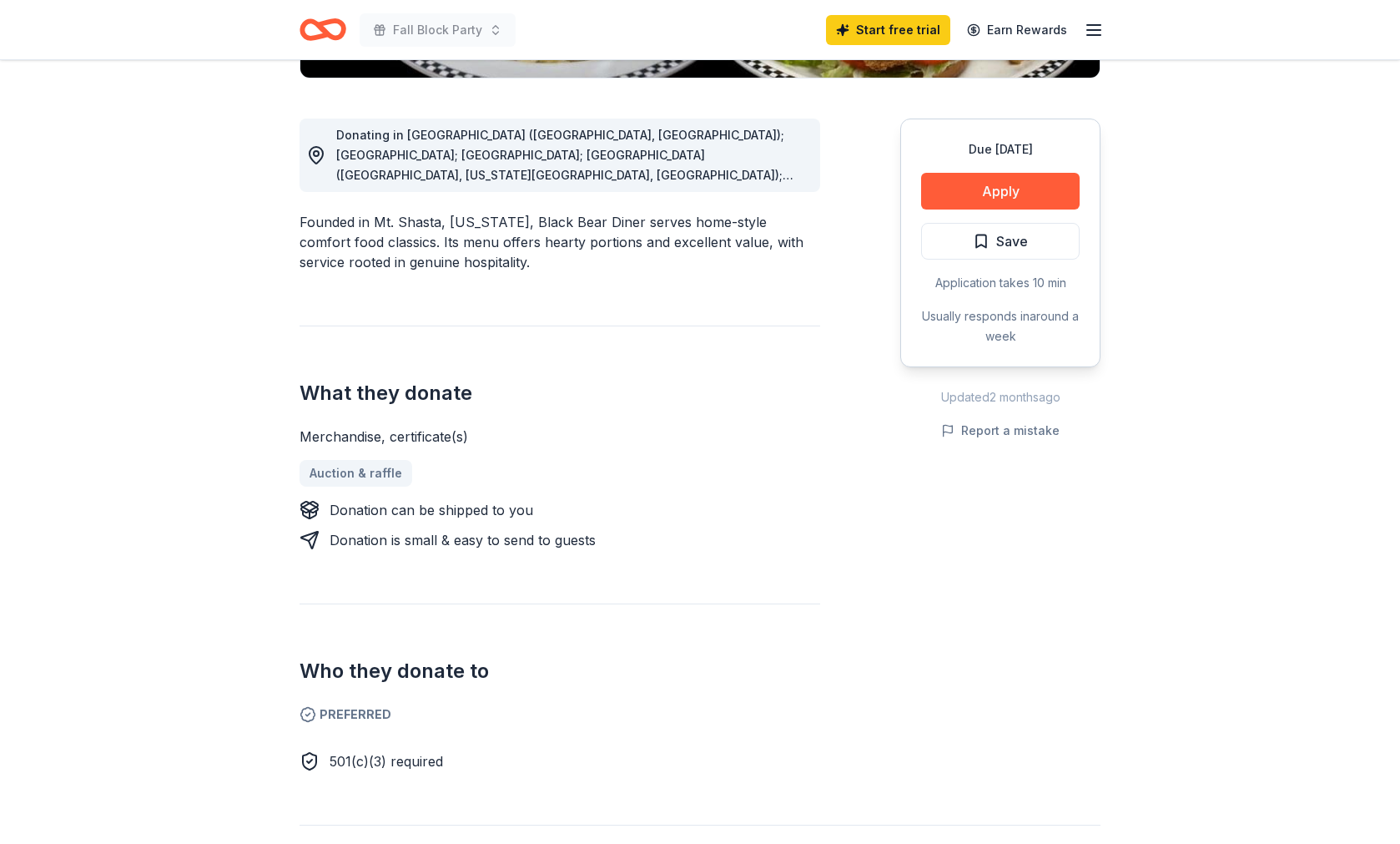
scroll to position [243, 0]
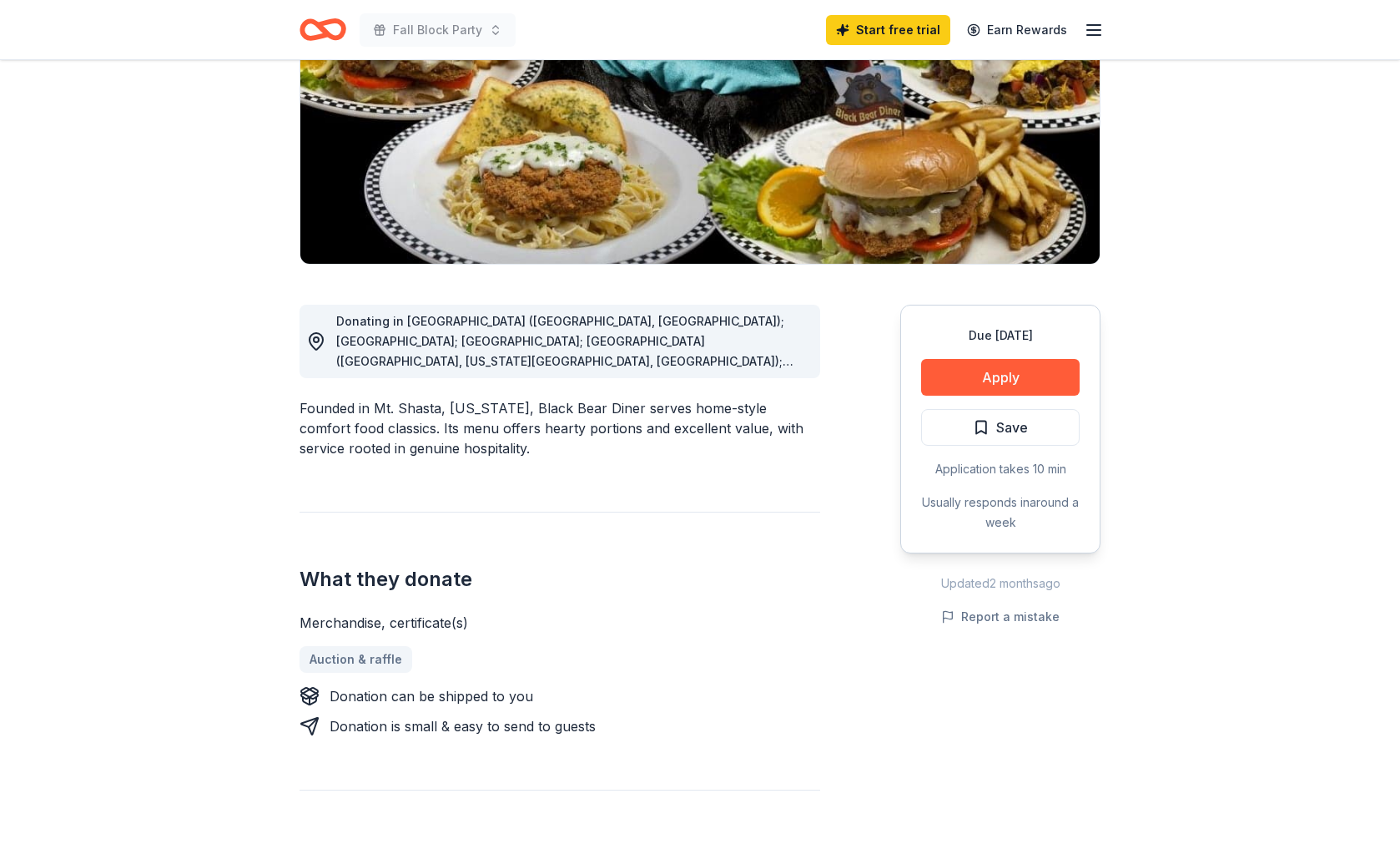
click at [660, 355] on span "Donating in AR (Fayetteville, North Little Rock); AZ; CA; CO (Aurora, Colorado …" at bounding box center [569, 461] width 468 height 294
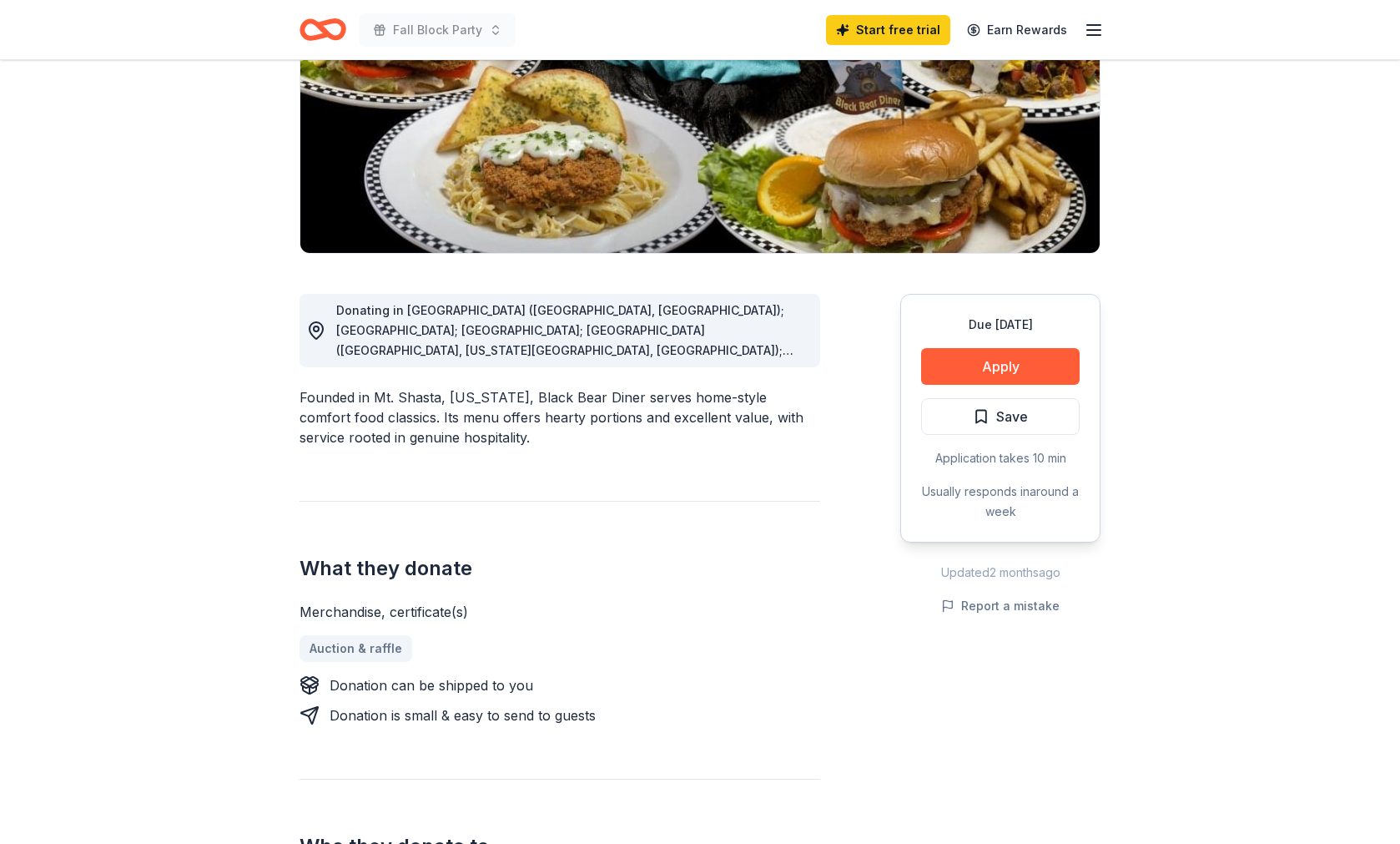
scroll to position [254, 0]
click at [979, 370] on button "Apply" at bounding box center [999, 366] width 158 height 36
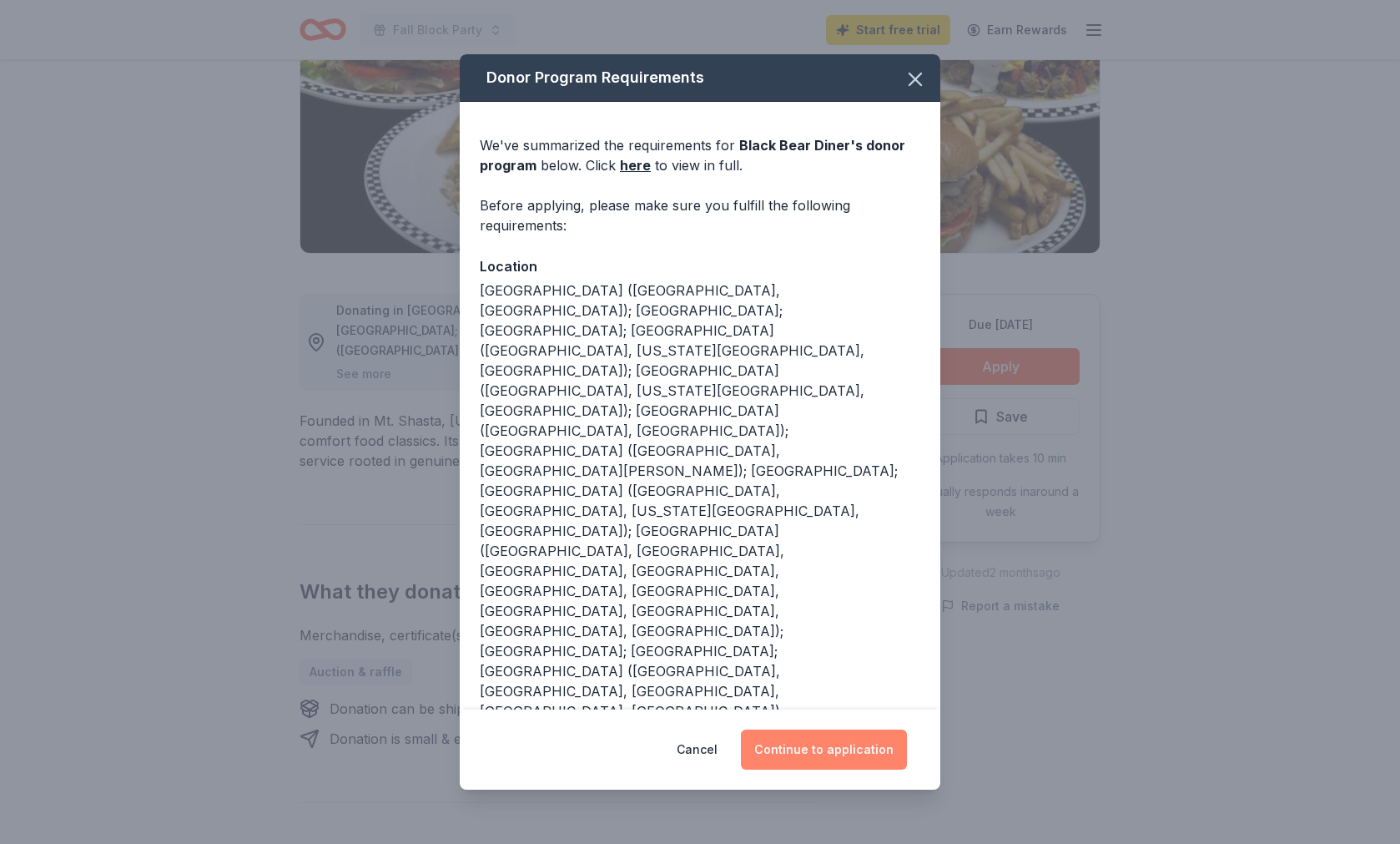
click at [864, 730] on button "Continue to application" at bounding box center [824, 750] width 166 height 40
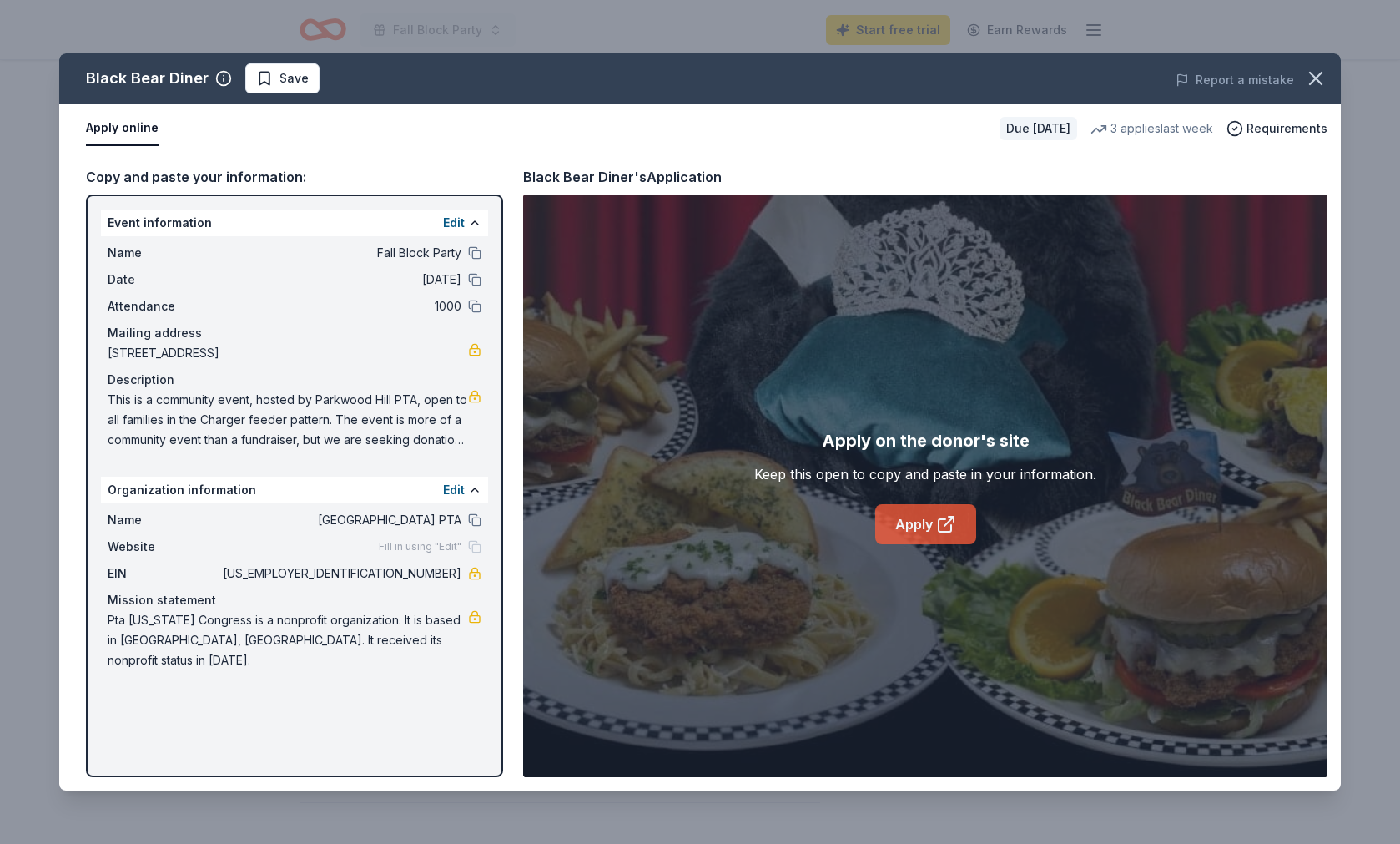
click at [929, 532] on link "Apply" at bounding box center [925, 524] width 101 height 40
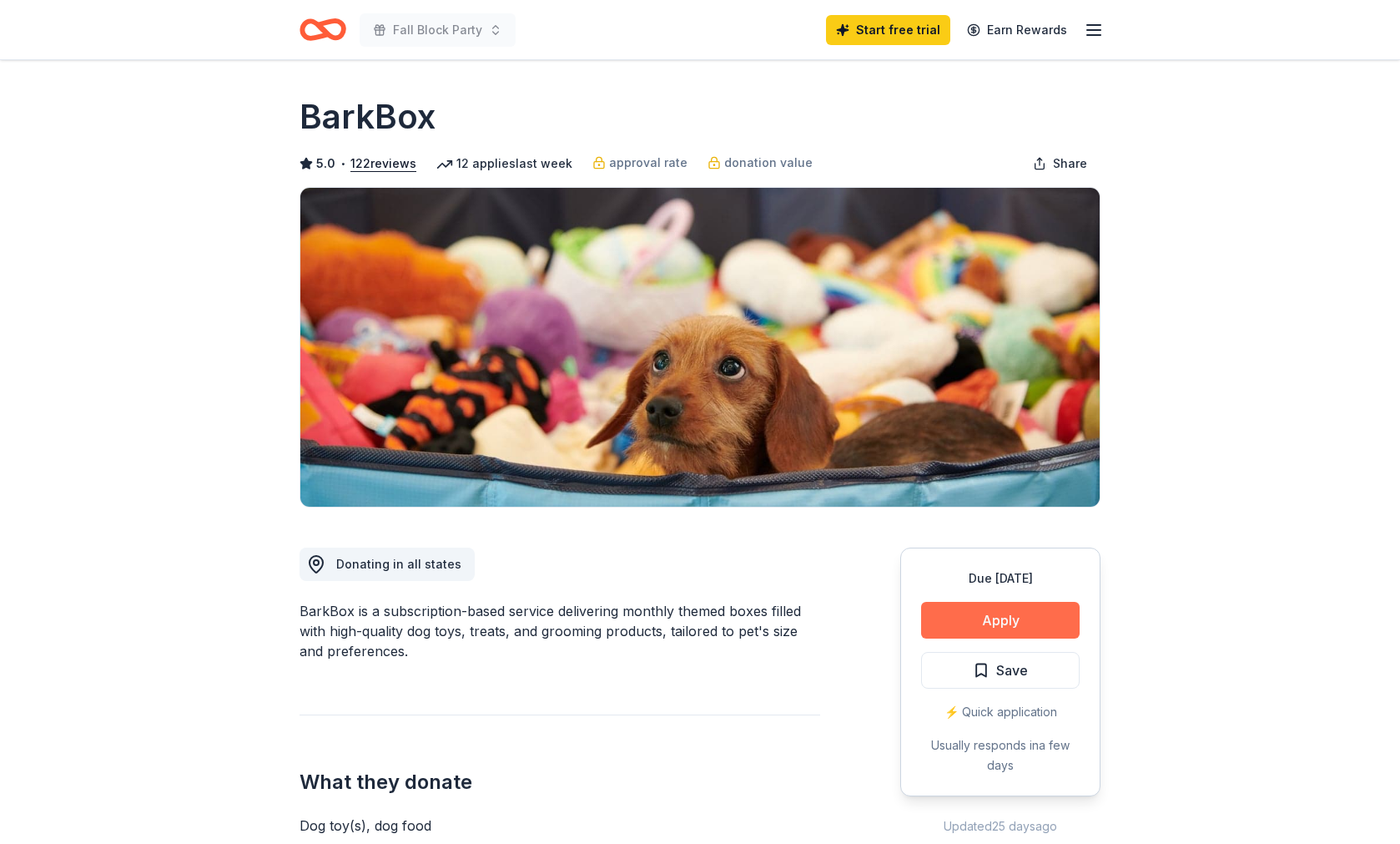
click at [999, 622] on button "Apply" at bounding box center [999, 620] width 158 height 36
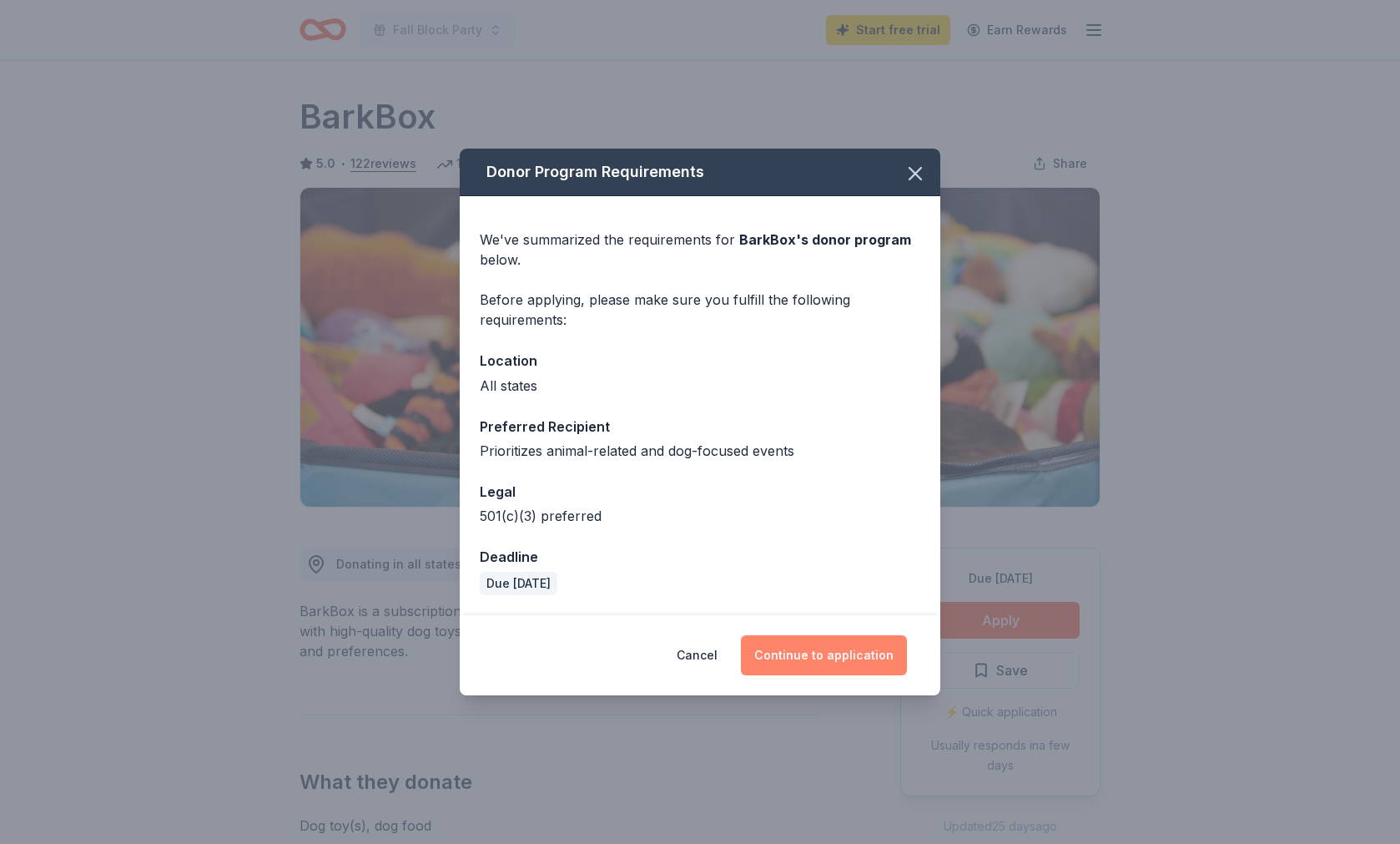
click at [799, 662] on button "Continue to application" at bounding box center [824, 655] width 166 height 40
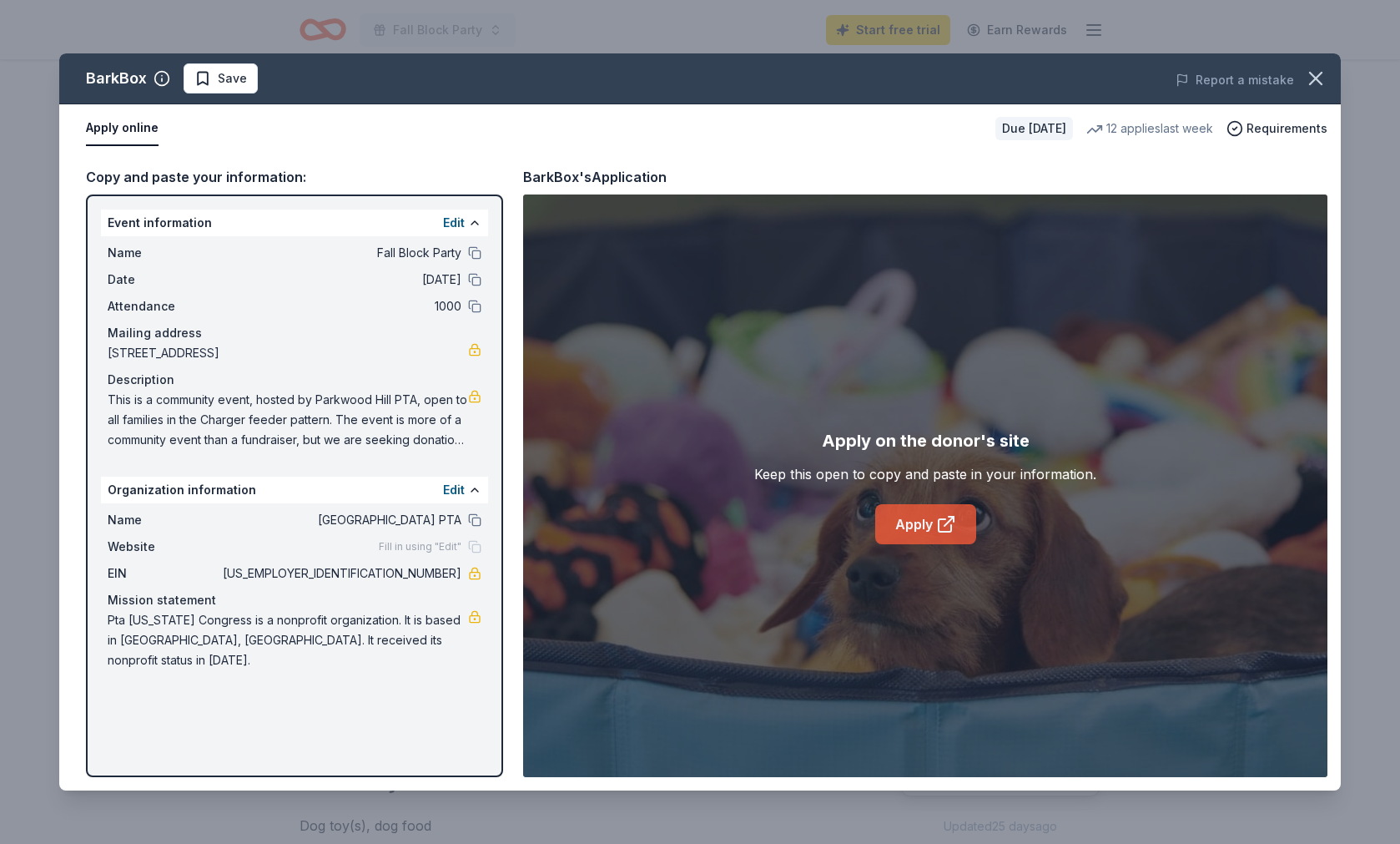
click at [945, 512] on link "Apply" at bounding box center [925, 524] width 101 height 40
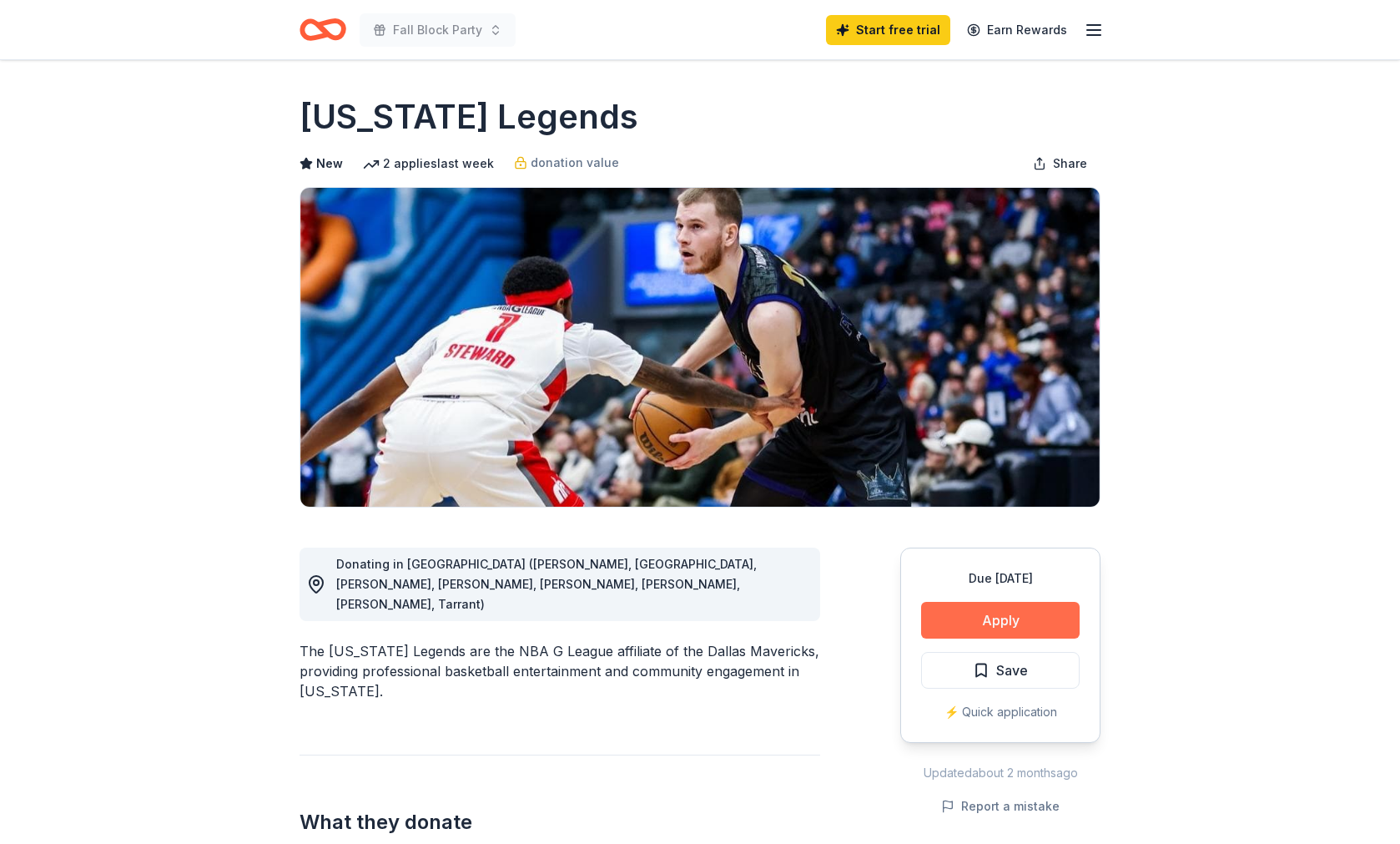
click at [992, 624] on button "Apply" at bounding box center [999, 620] width 158 height 36
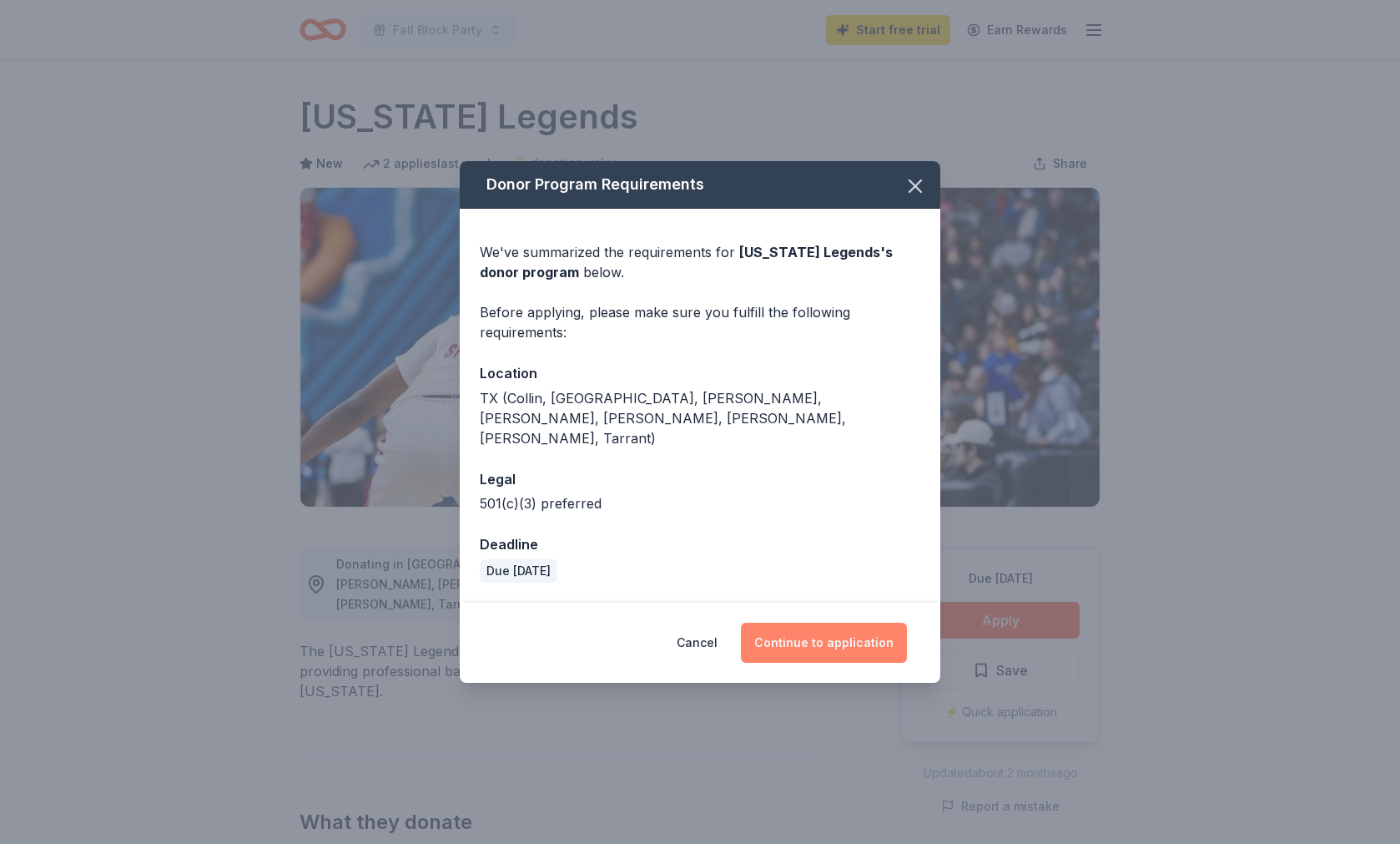
click at [807, 635] on button "Continue to application" at bounding box center [824, 642] width 166 height 40
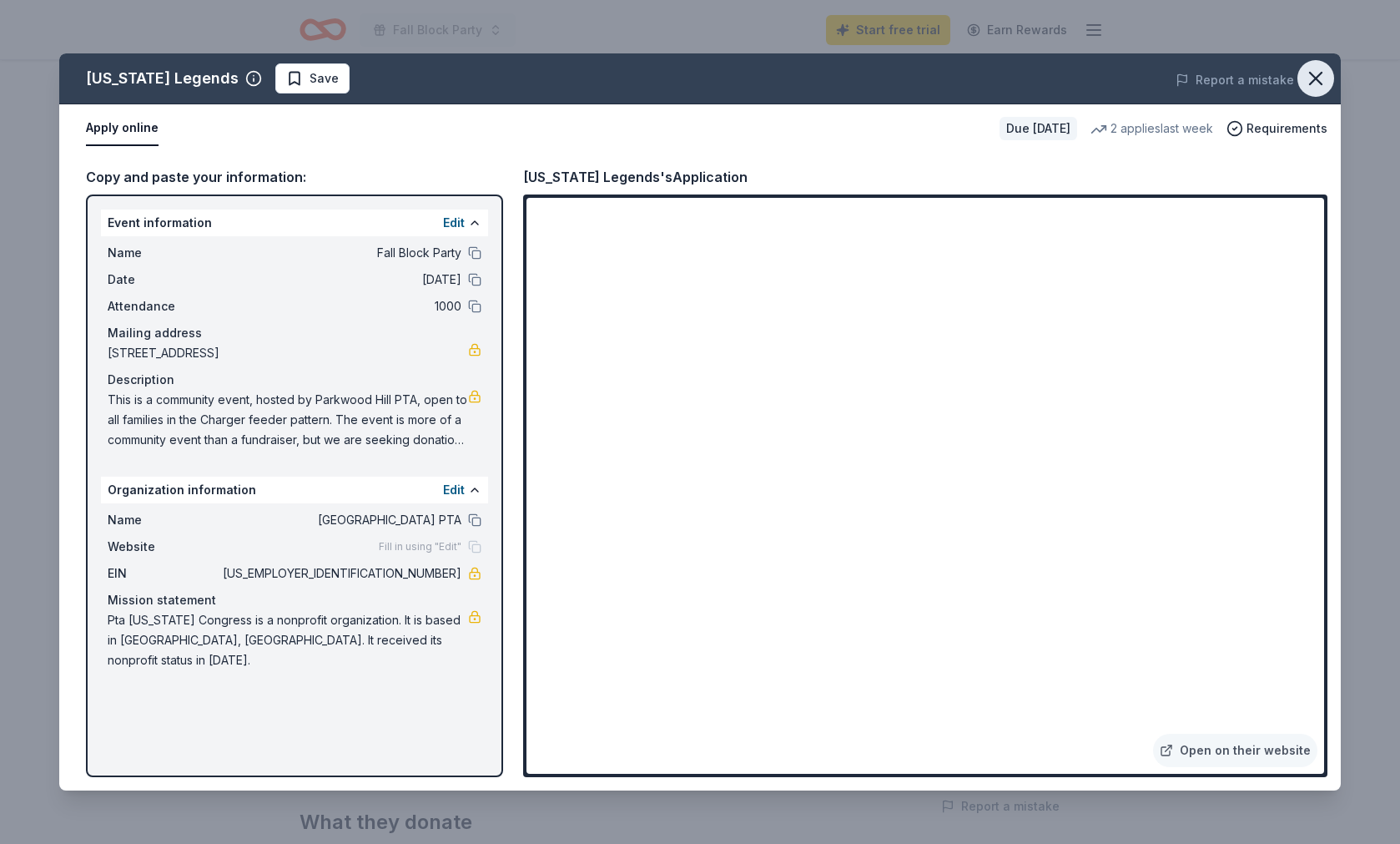
click at [1314, 81] on icon "button" at bounding box center [1315, 78] width 23 height 23
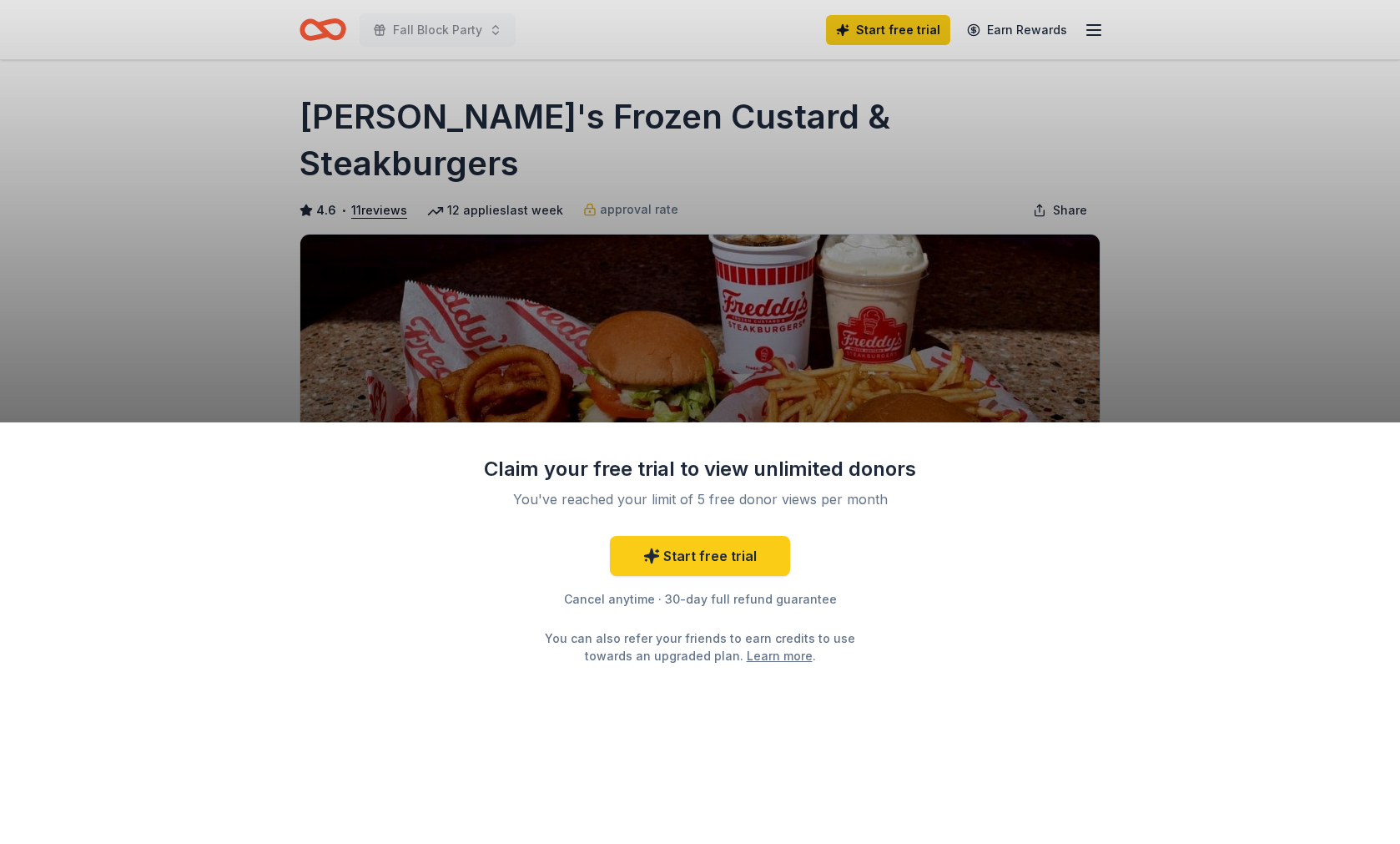
click at [1211, 266] on div "Claim your free trial to view unlimited donors You've reached your limit of 5 f…" at bounding box center [700, 422] width 1400 height 844
